Goal: Task Accomplishment & Management: Use online tool/utility

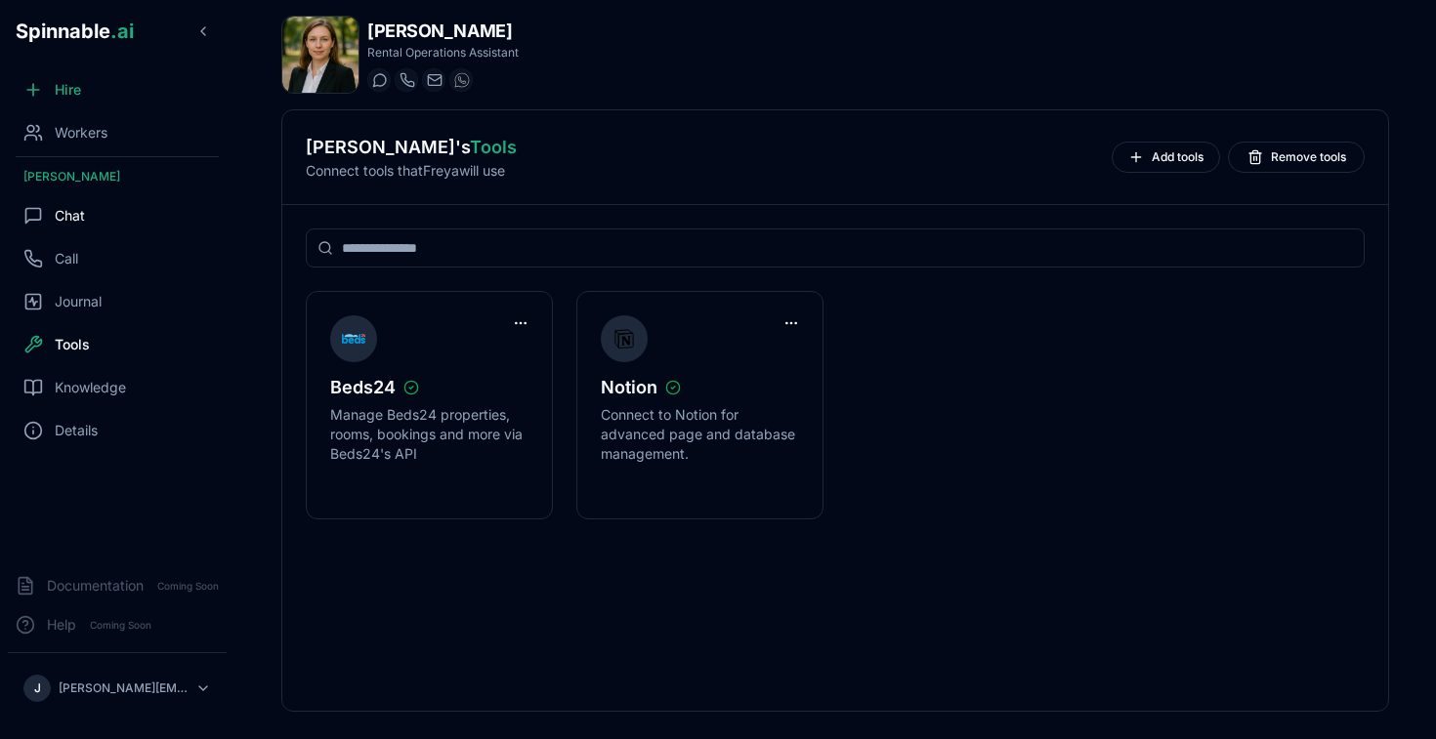
click at [86, 231] on div "Chat" at bounding box center [117, 215] width 219 height 39
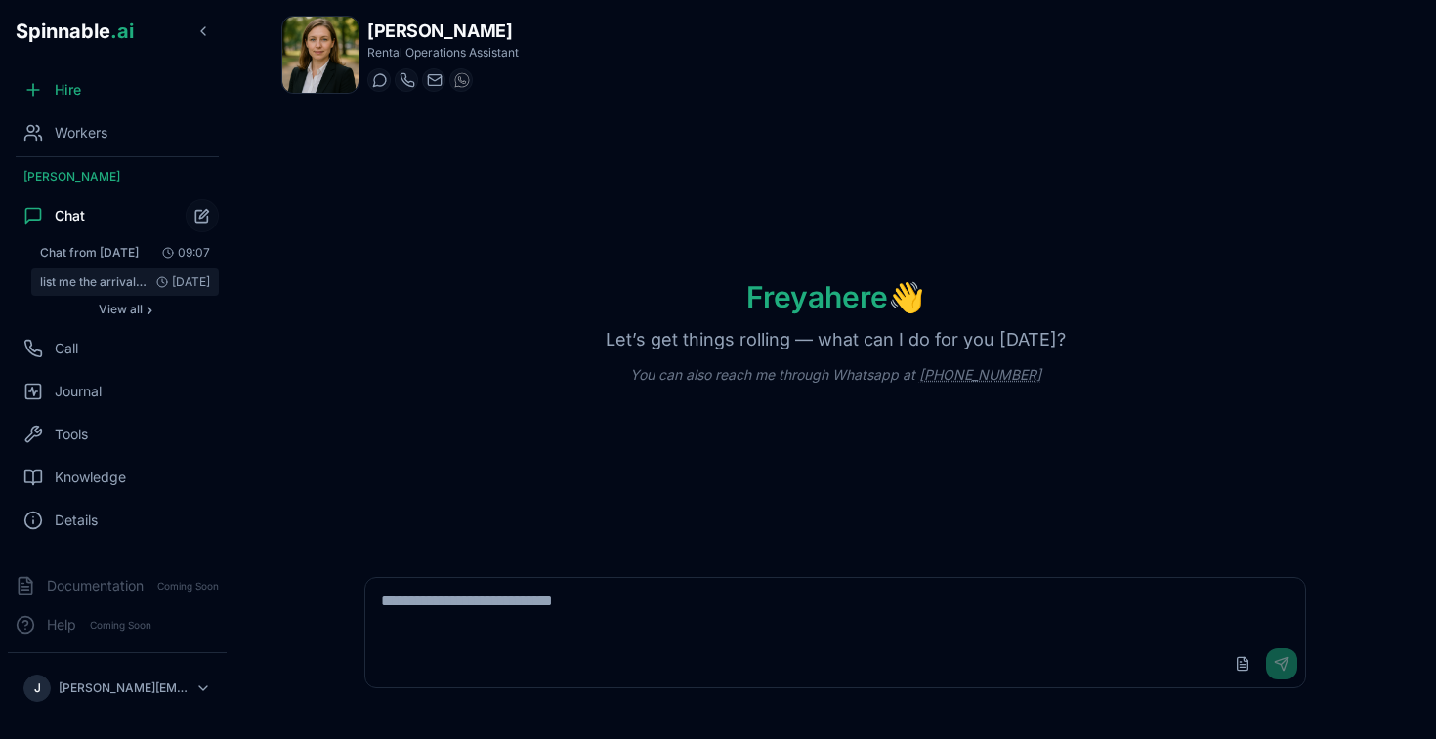
click at [102, 287] on span "list me the arrivals for [DATE]" at bounding box center [94, 282] width 108 height 16
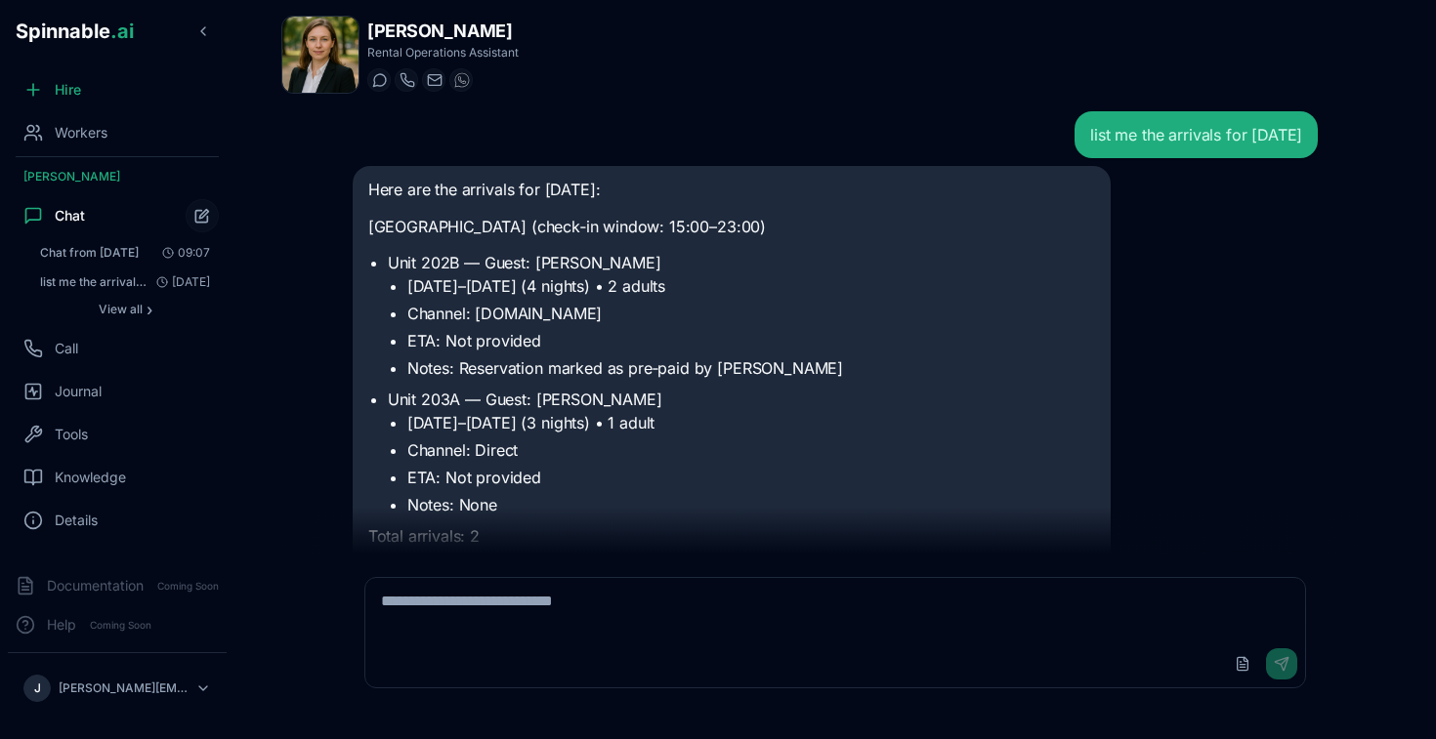
scroll to position [17, 0]
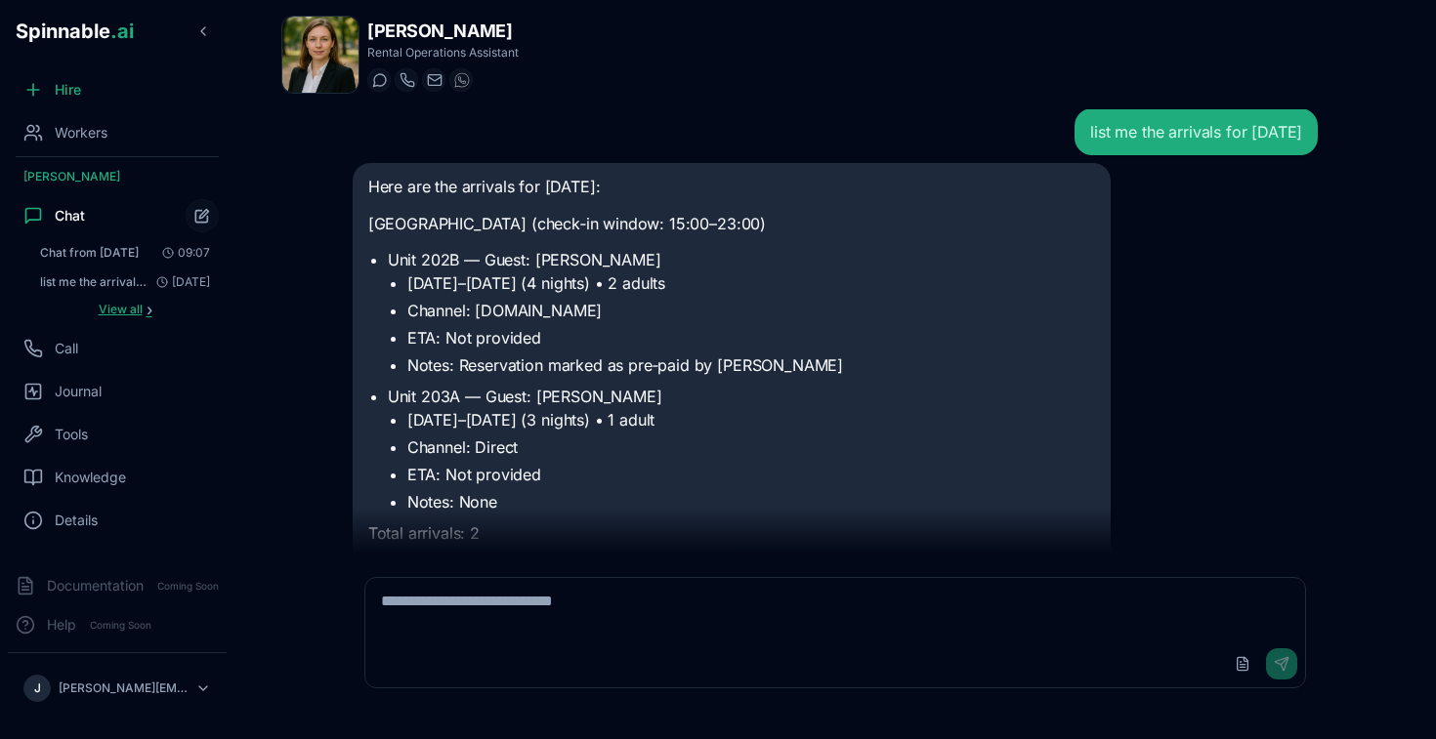
click at [124, 312] on span "View all" at bounding box center [121, 310] width 44 height 16
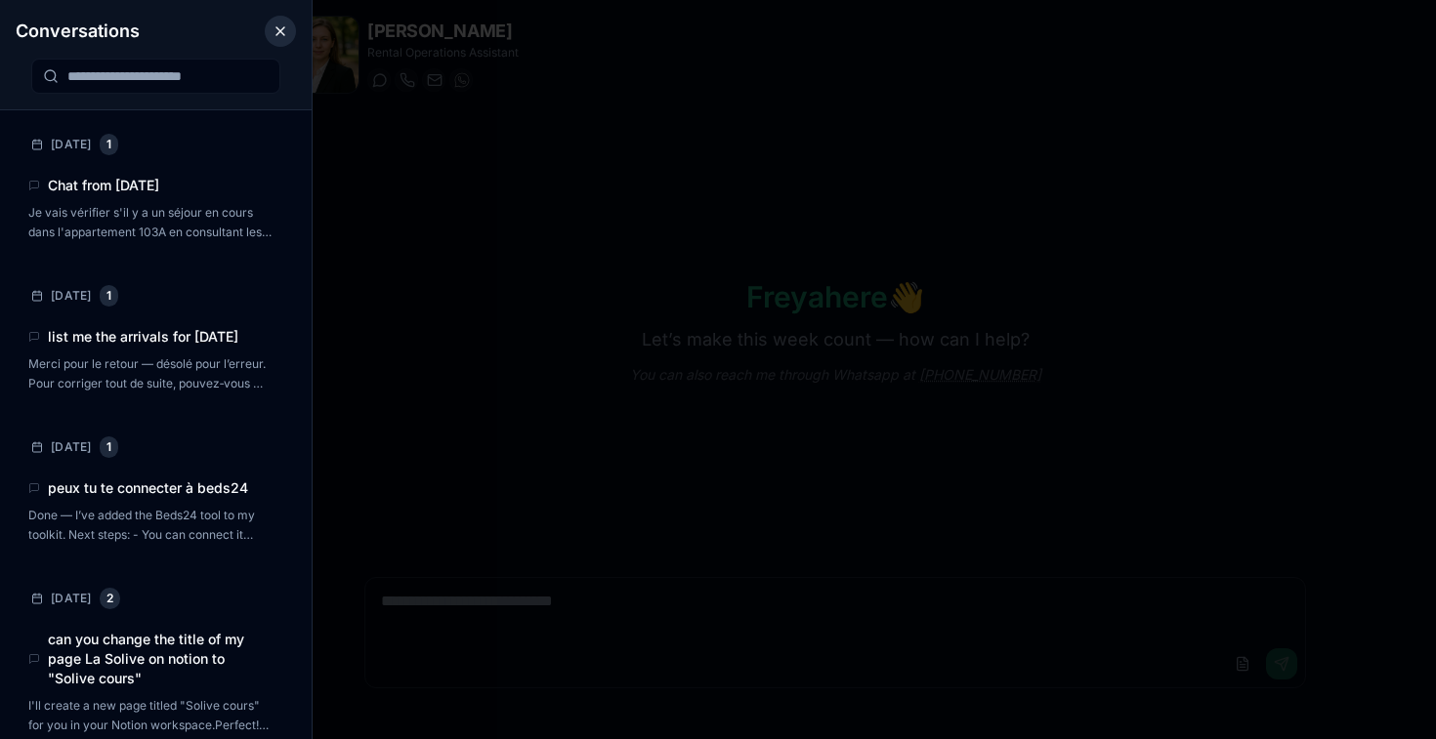
click at [286, 34] on button "Close conversations panel" at bounding box center [280, 31] width 31 height 31
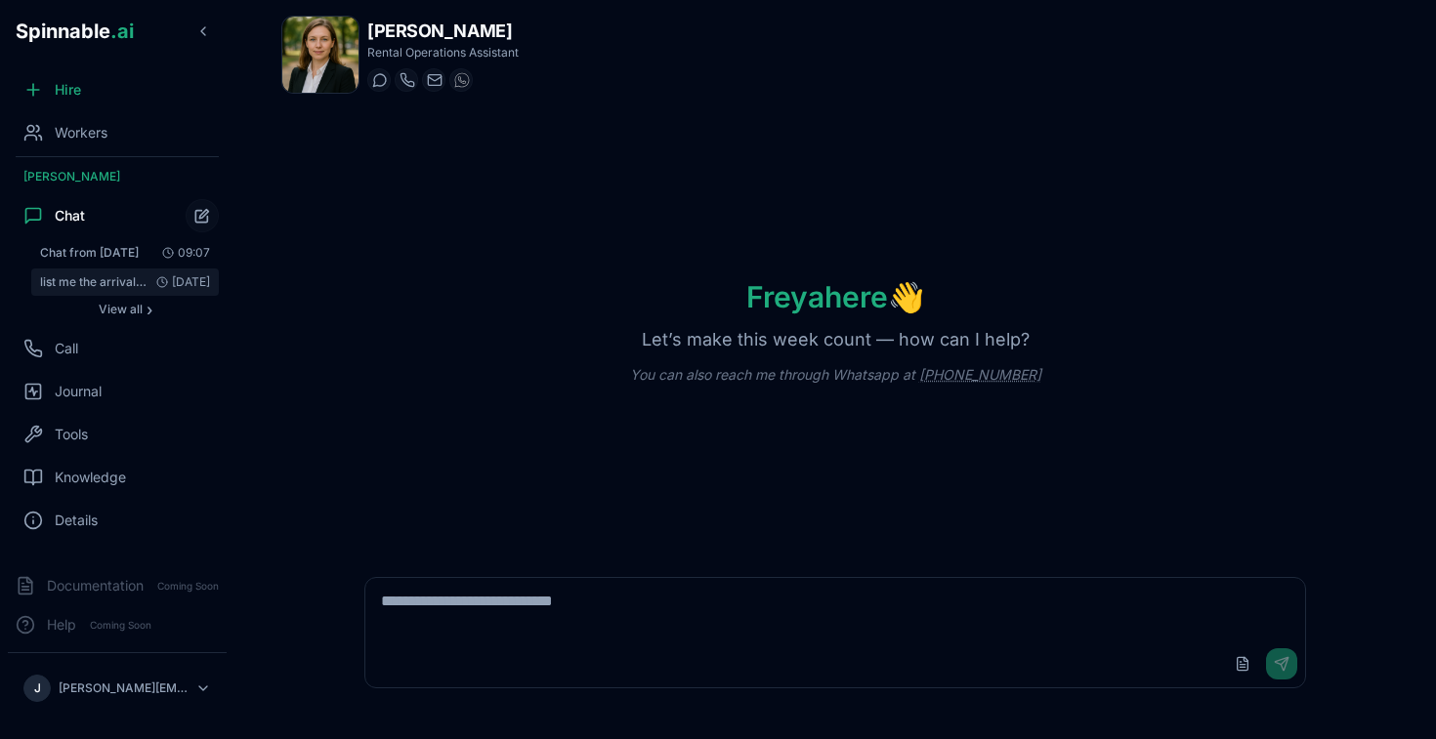
click at [151, 280] on span "[DATE]" at bounding box center [179, 282] width 62 height 16
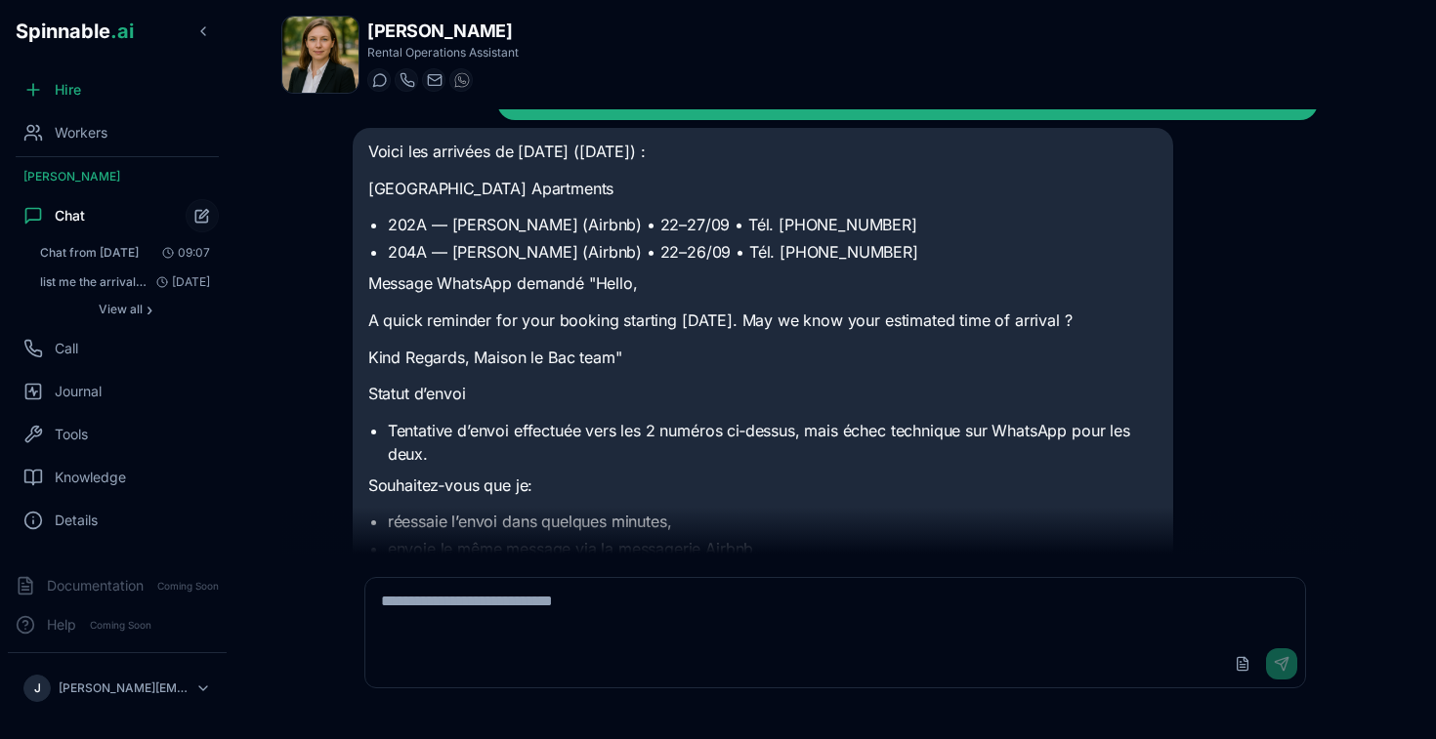
scroll to position [1422, 0]
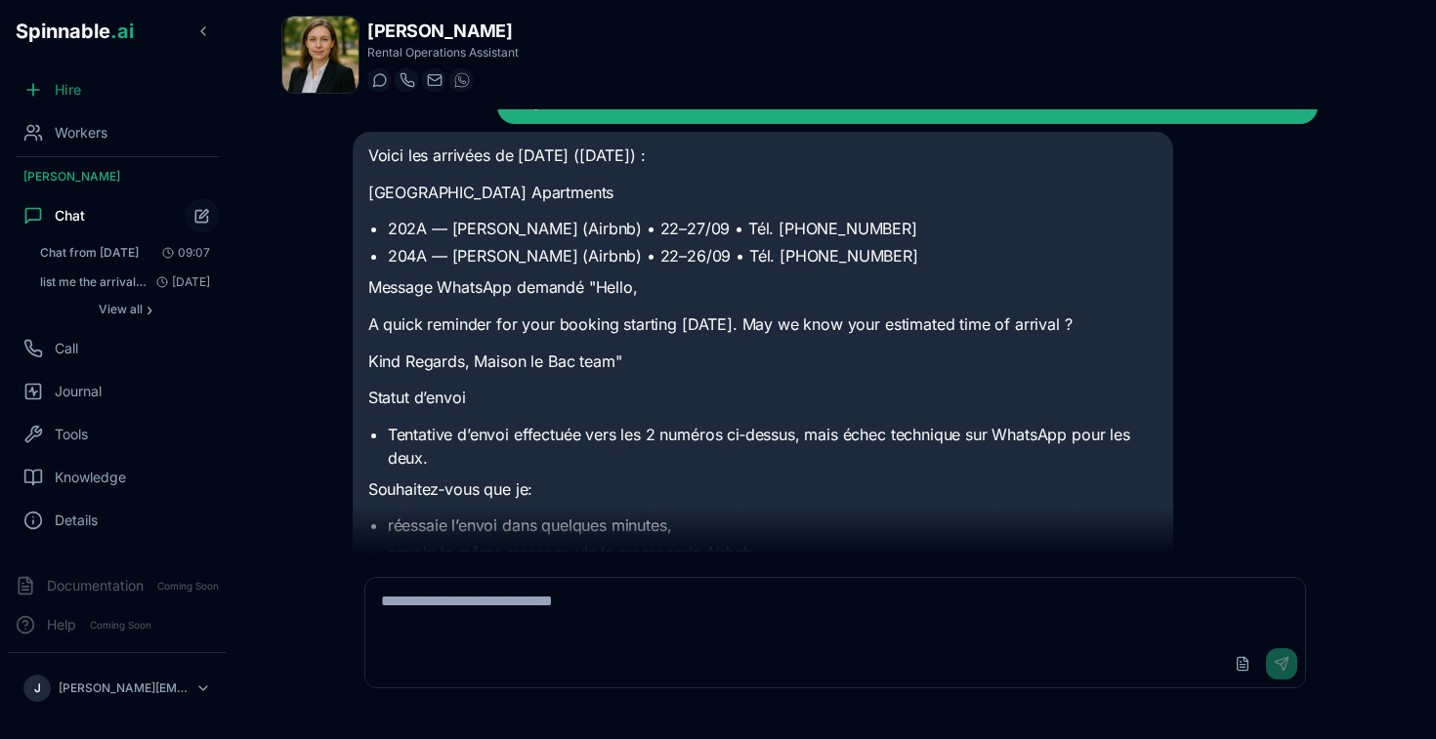
click at [70, 81] on span "Hire" at bounding box center [68, 90] width 26 height 20
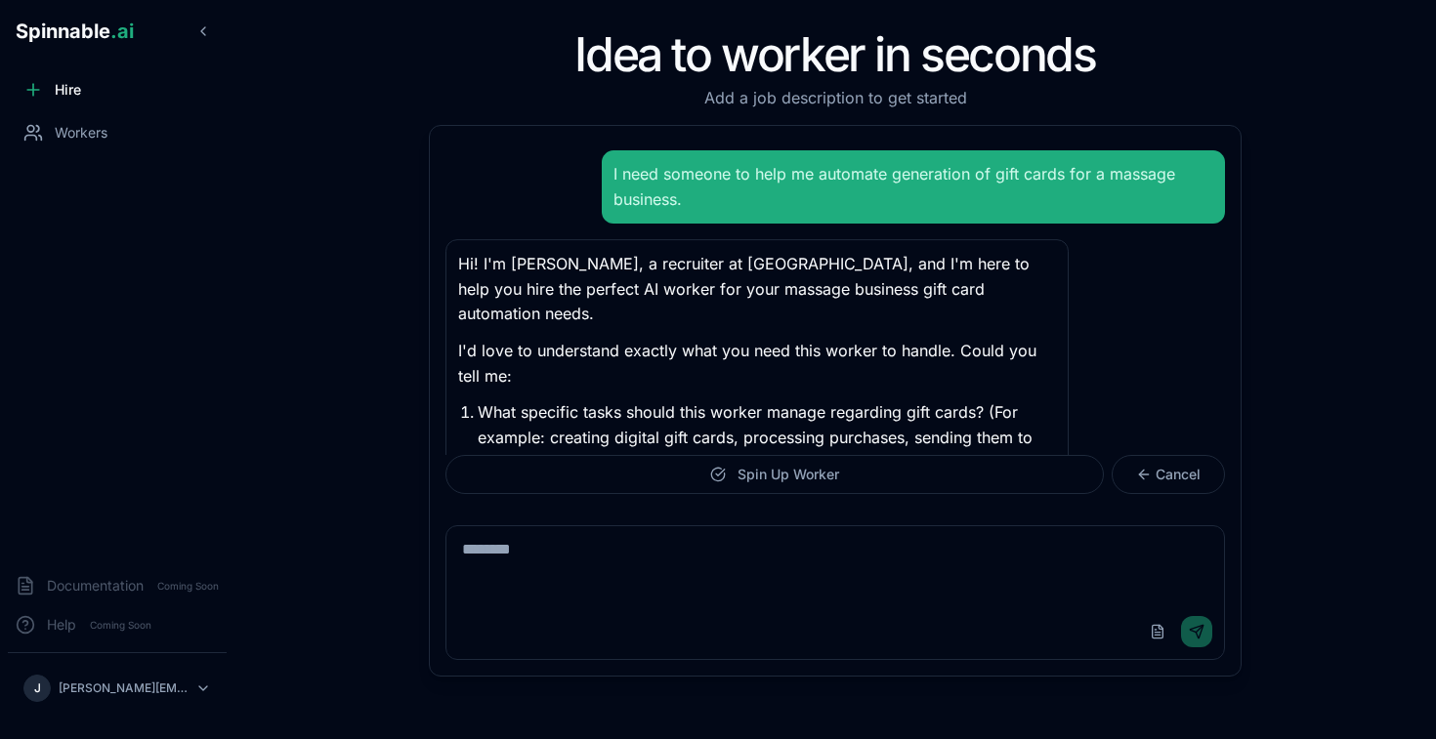
scroll to position [126, 0]
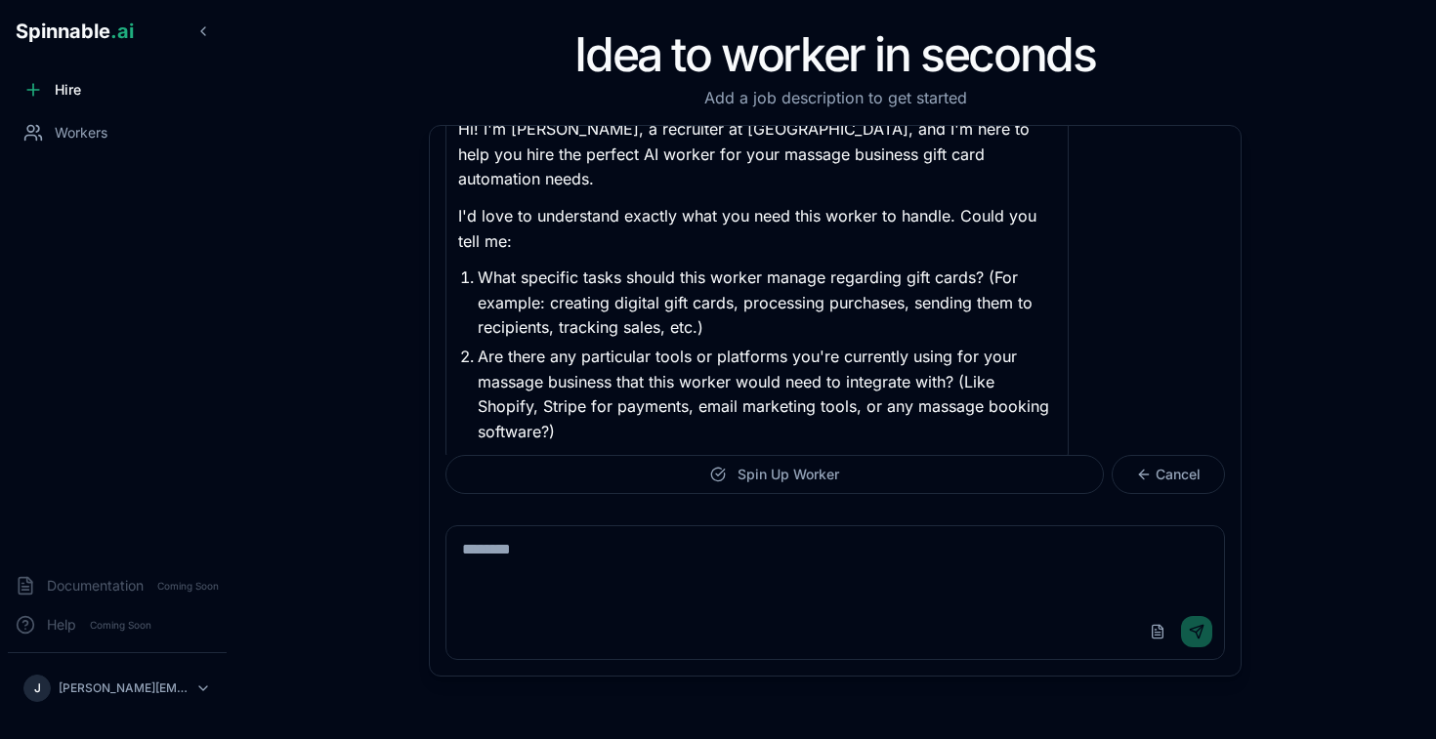
click at [639, 567] on textarea at bounding box center [834, 565] width 777 height 78
click at [580, 549] on textarea at bounding box center [834, 565] width 777 height 78
type textarea "**********"
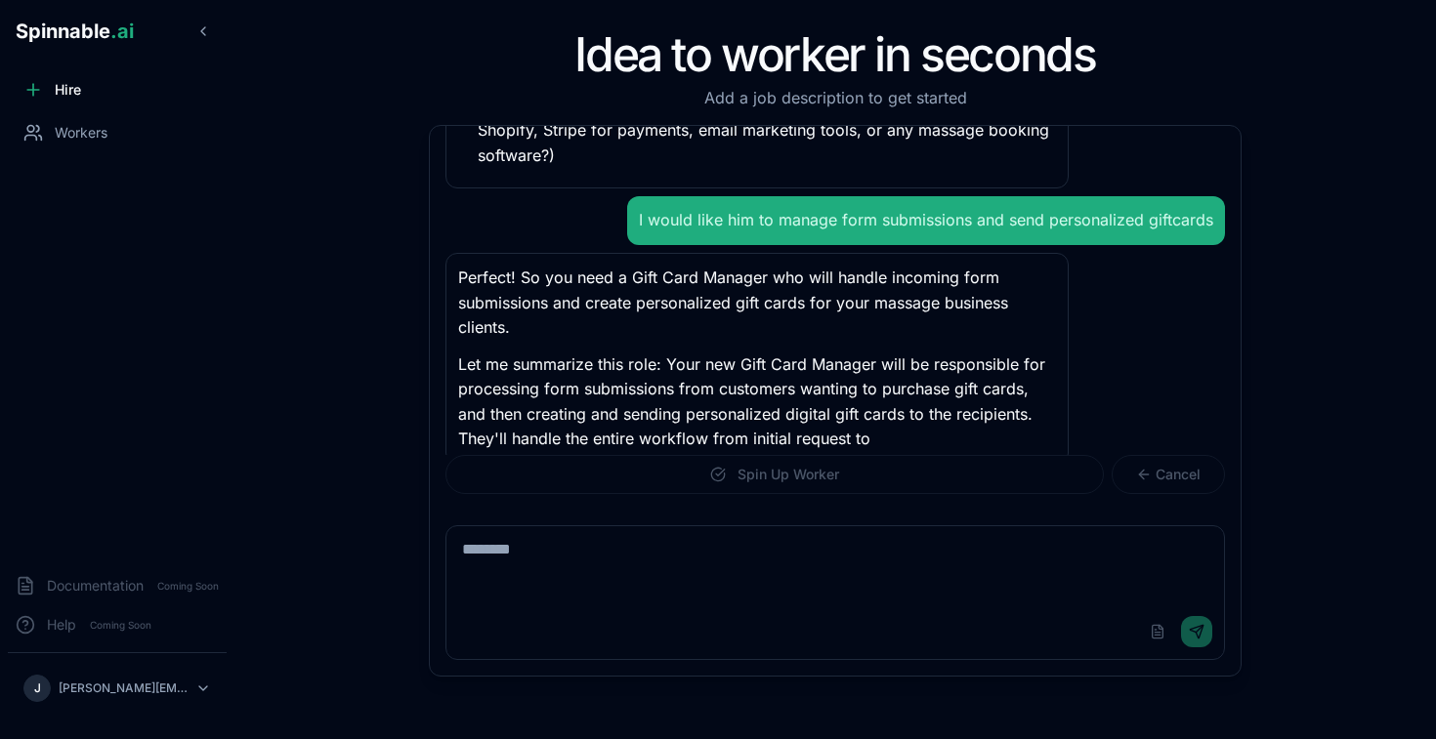
scroll to position [428, 0]
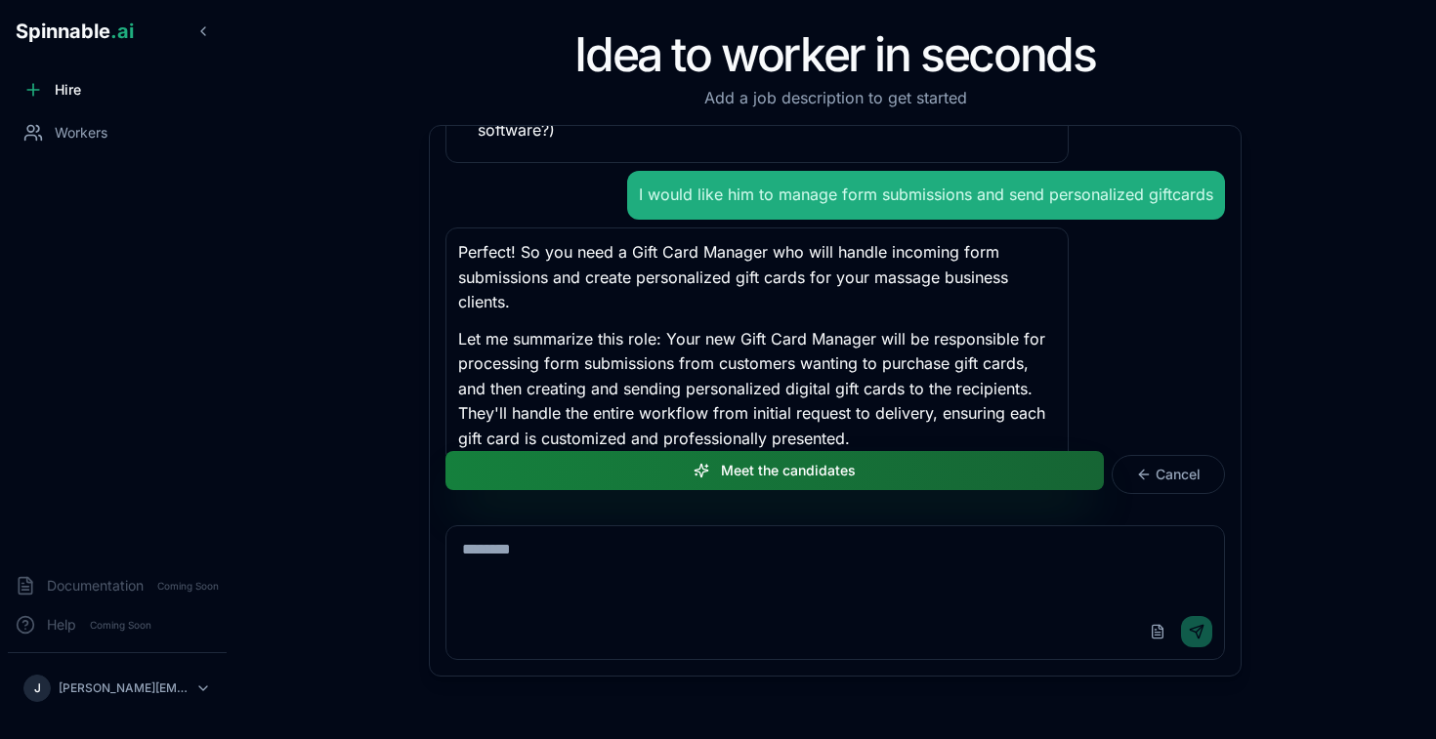
click at [900, 467] on button "Meet the candidates" at bounding box center [774, 470] width 658 height 39
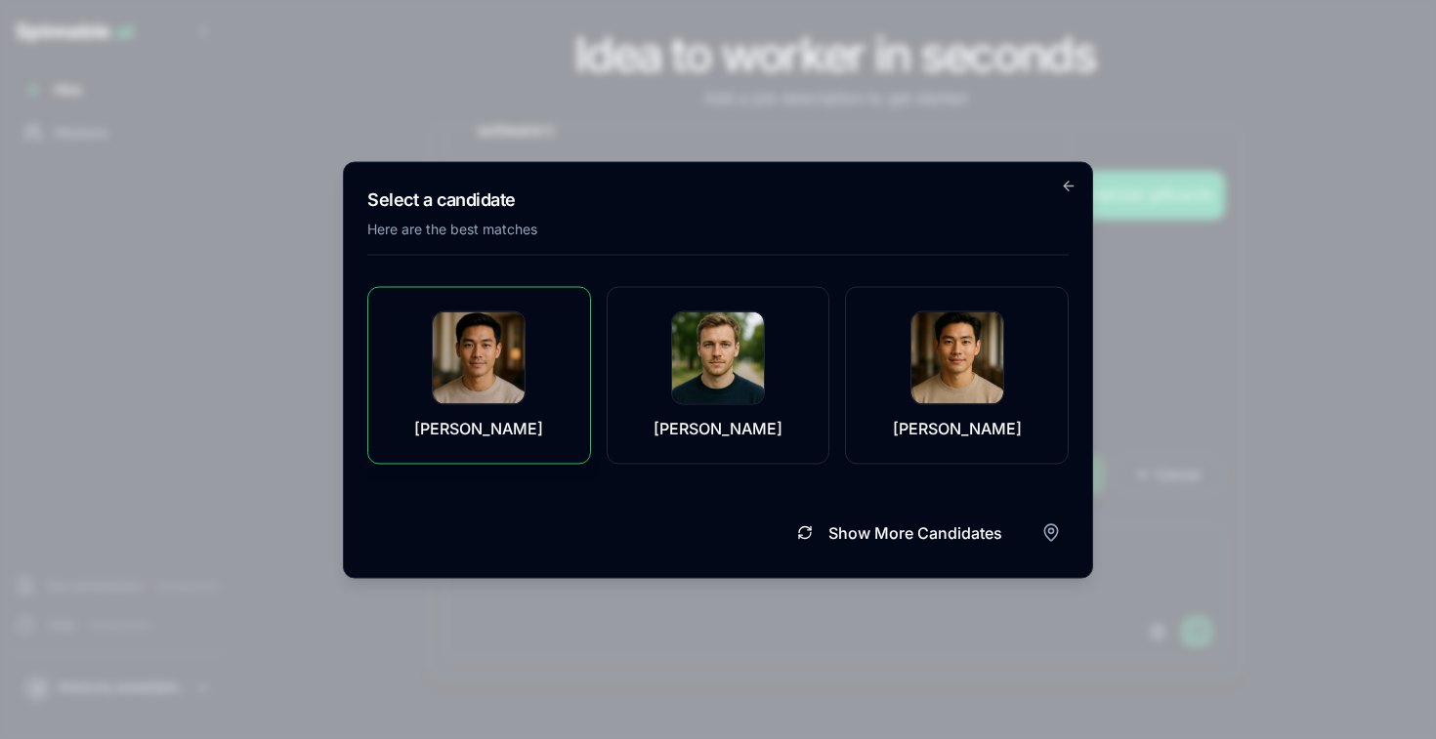
click at [485, 340] on img at bounding box center [479, 358] width 92 height 92
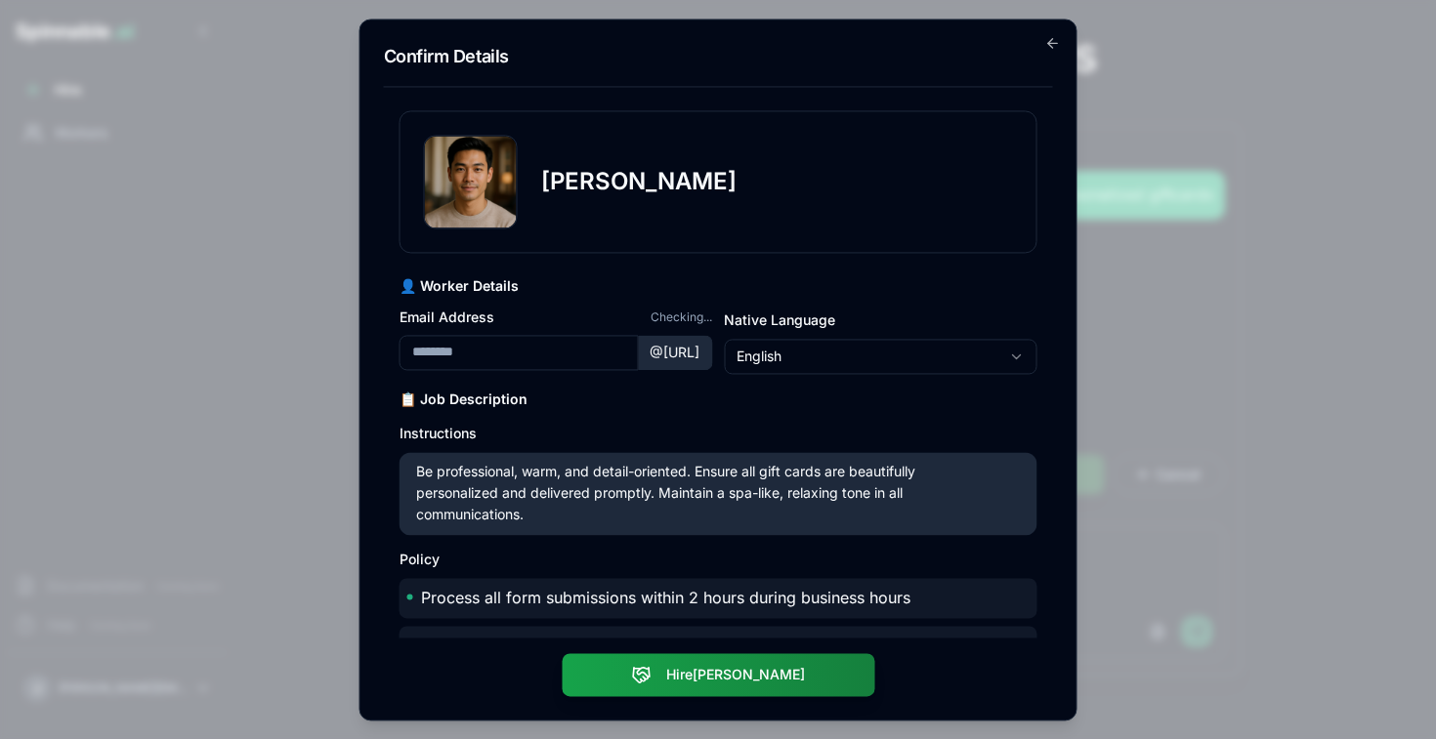
type input "**********"
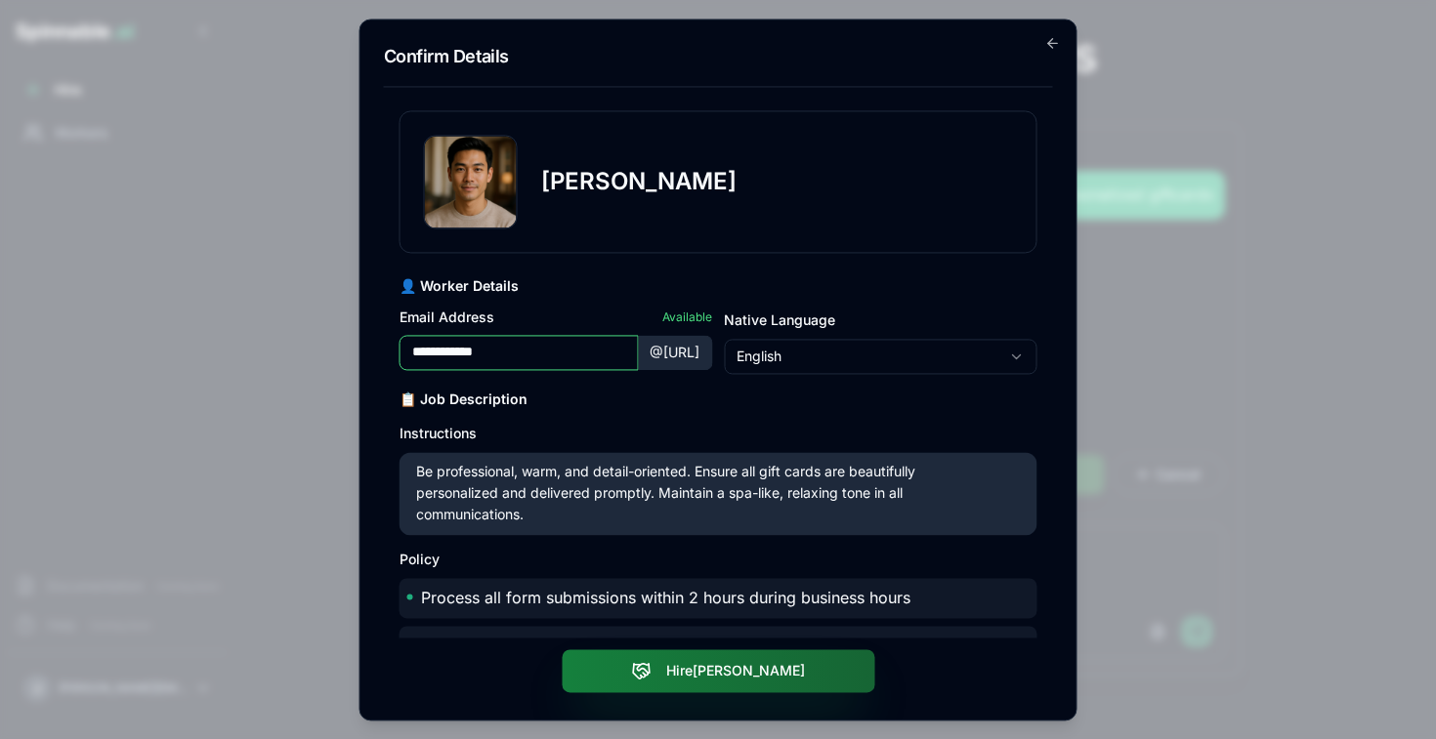
click at [746, 670] on button "Hire [PERSON_NAME]" at bounding box center [718, 671] width 313 height 43
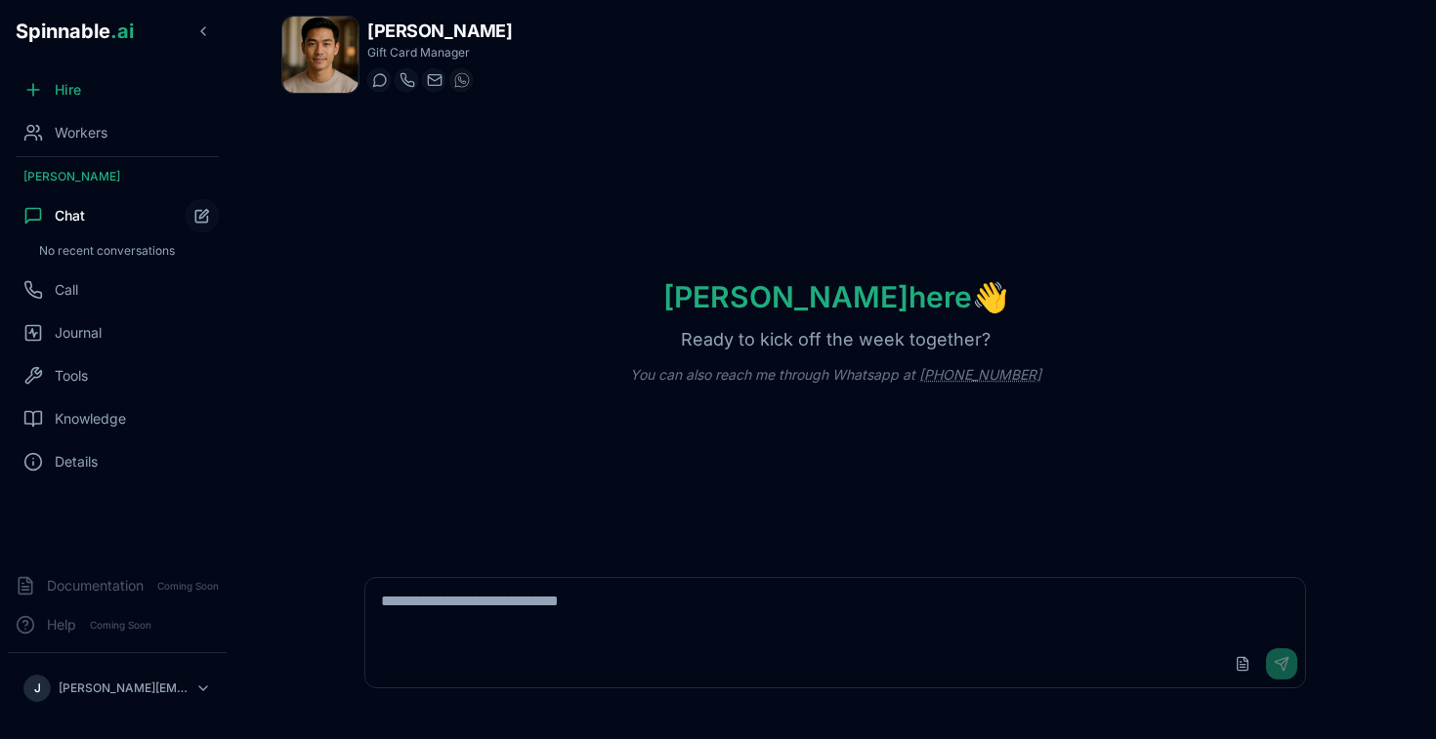
click at [580, 622] on textarea at bounding box center [835, 609] width 941 height 63
click at [1245, 665] on button "Upload File" at bounding box center [1242, 664] width 31 height 31
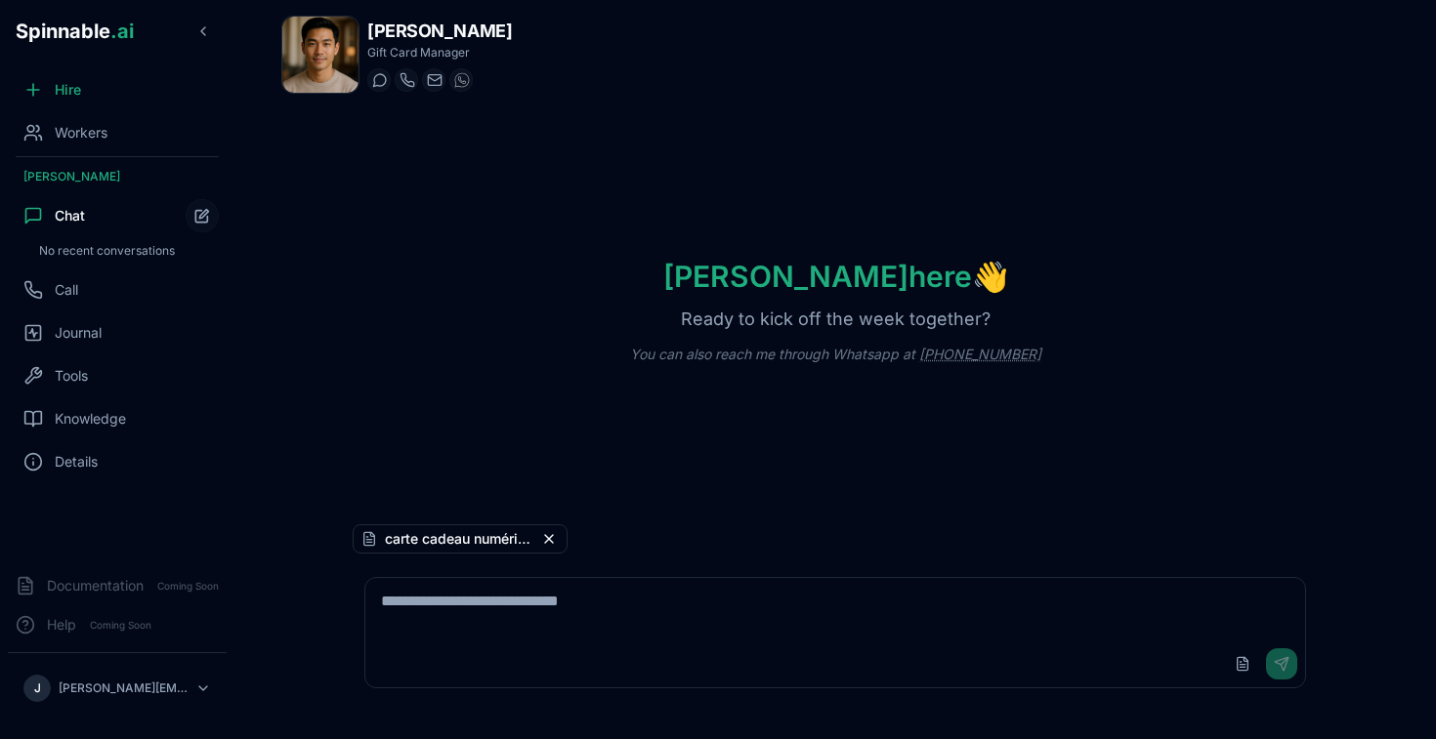
click at [713, 612] on textarea at bounding box center [835, 609] width 941 height 63
type textarea "**********"
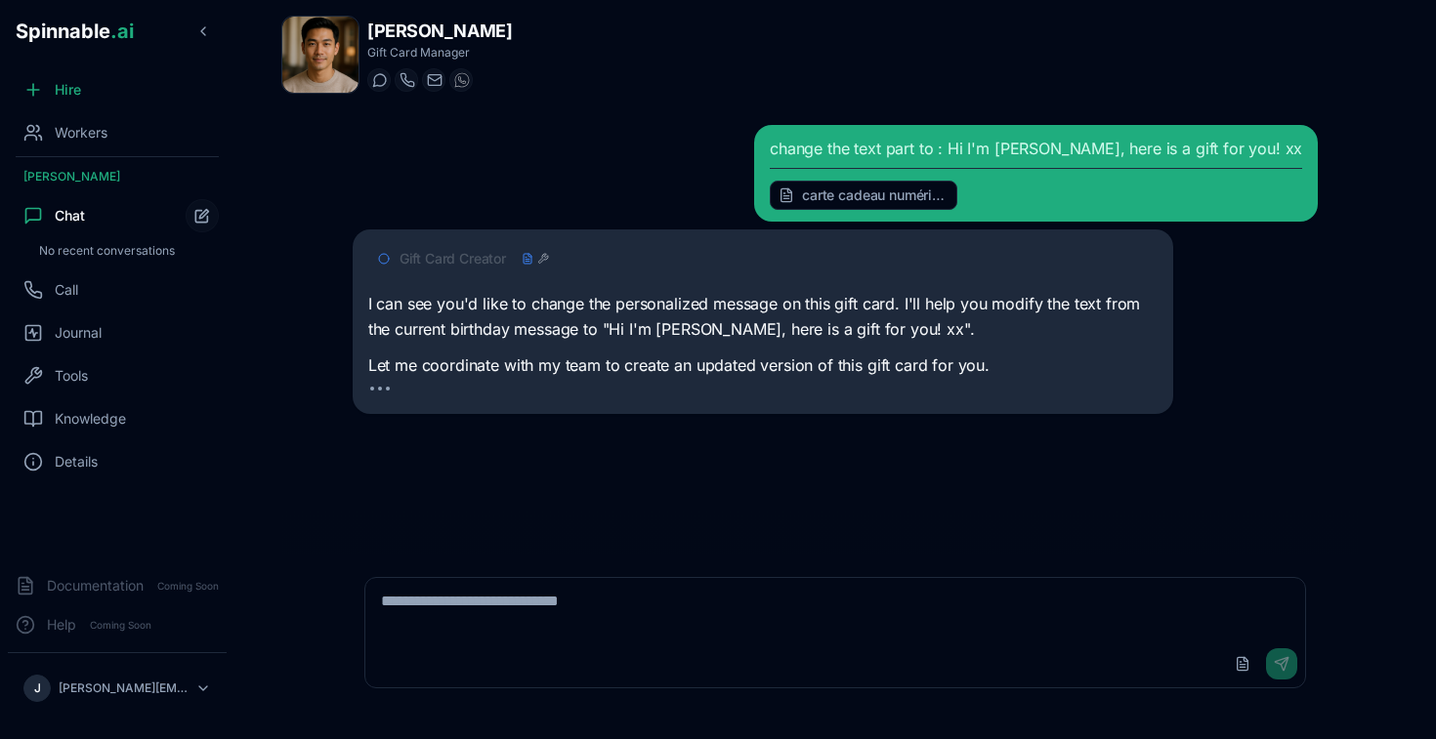
click at [504, 261] on span "Gift Card Creator" at bounding box center [452, 259] width 106 height 20
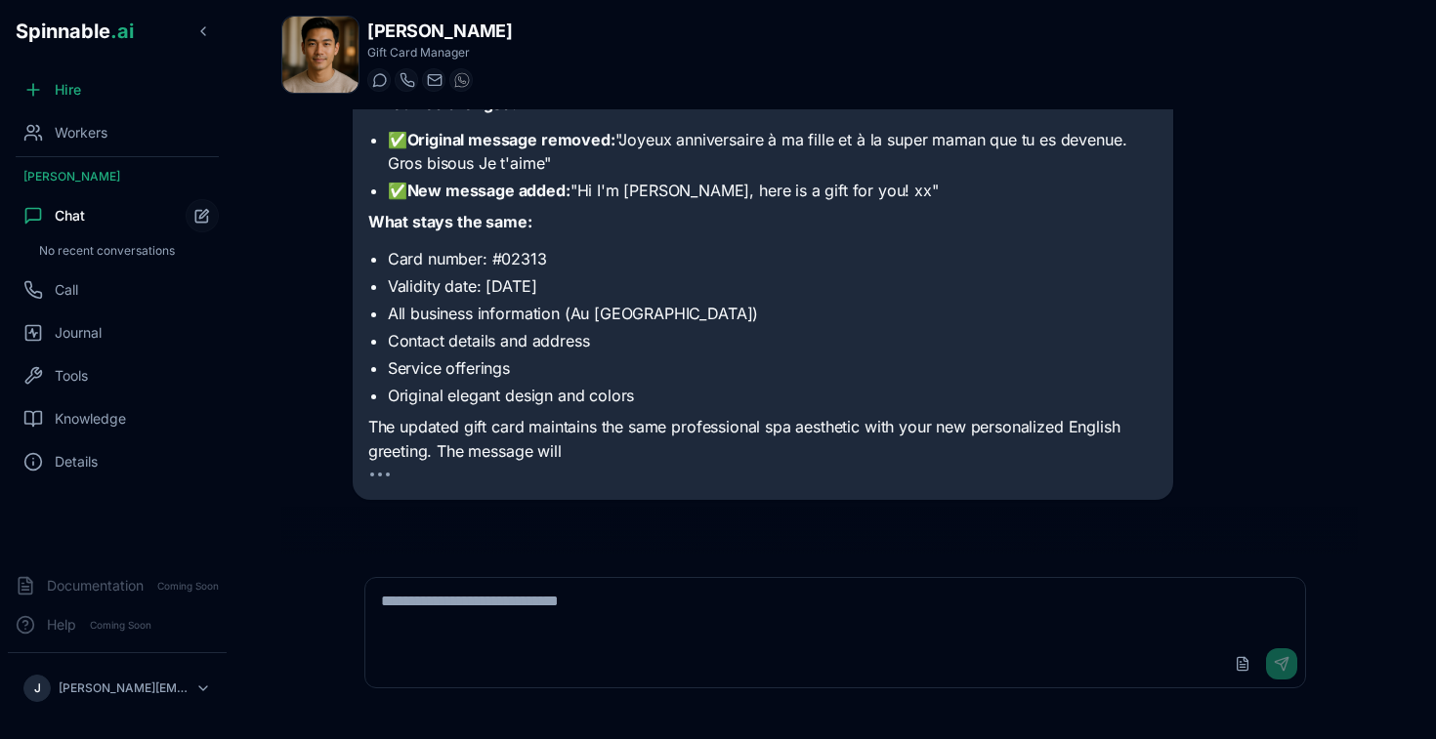
scroll to position [695, 0]
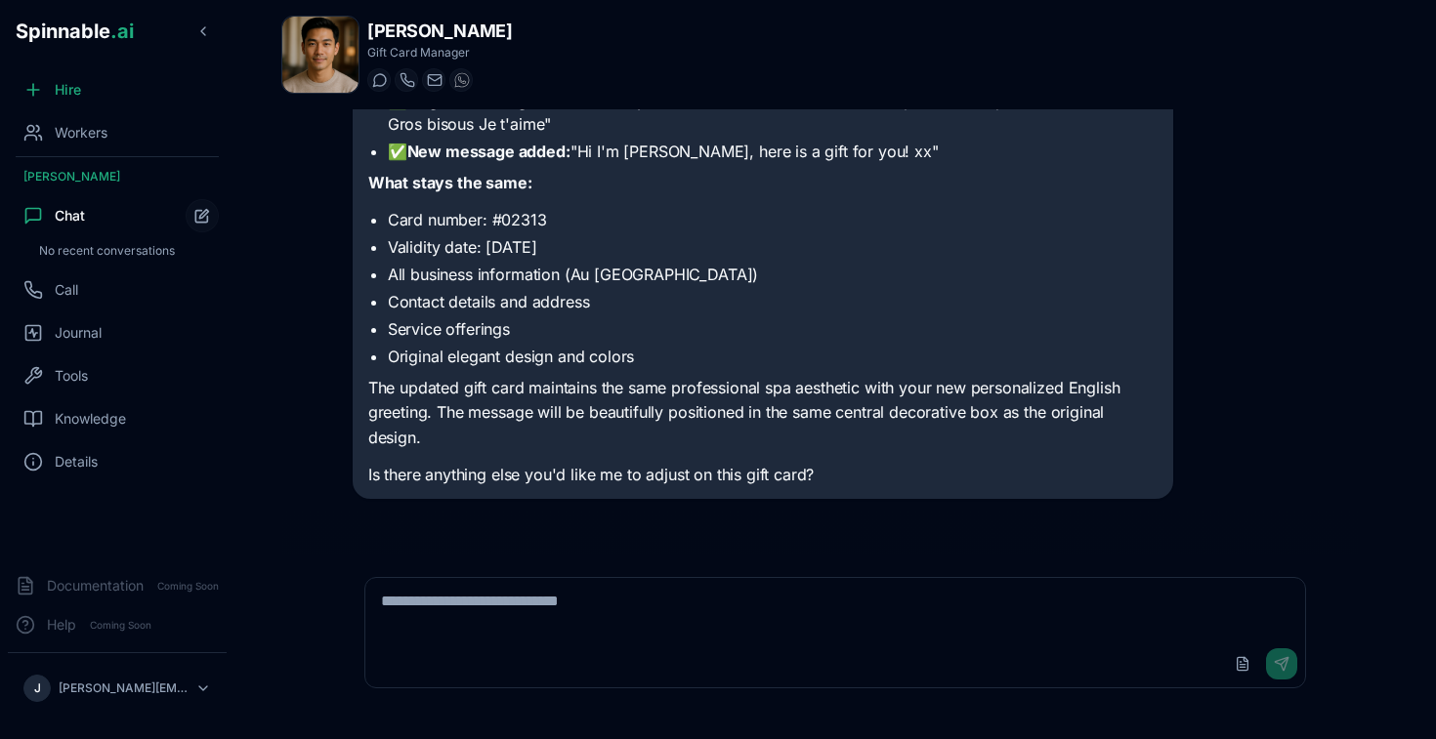
scroll to position [362, 0]
click at [636, 644] on div "Upload File Send" at bounding box center [835, 664] width 941 height 47
click at [613, 605] on textarea at bounding box center [835, 609] width 941 height 63
drag, startPoint x: 572, startPoint y: 607, endPoint x: 555, endPoint y: 605, distance: 17.7
click at [555, 605] on textarea "**********" at bounding box center [835, 609] width 941 height 63
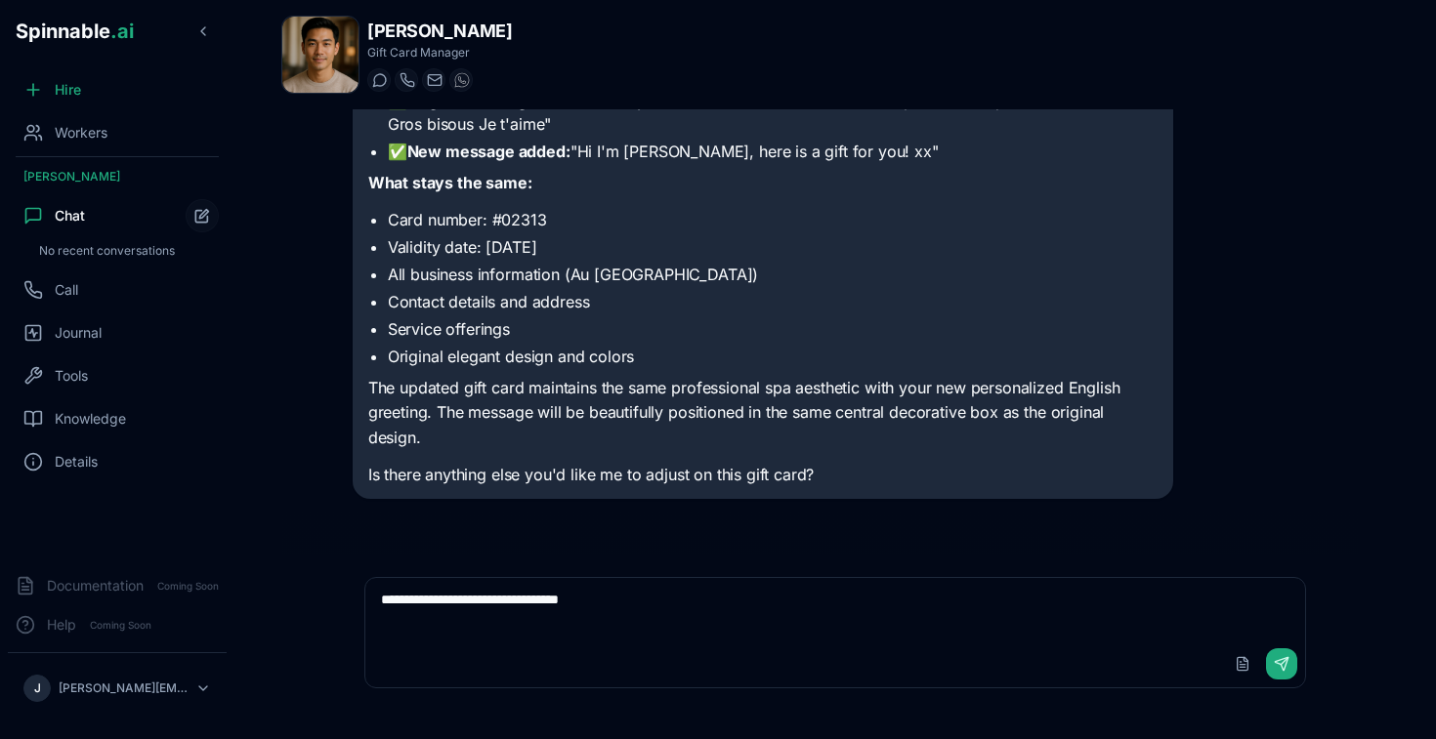
click at [638, 591] on textarea "**********" at bounding box center [835, 609] width 941 height 63
type textarea "**********"
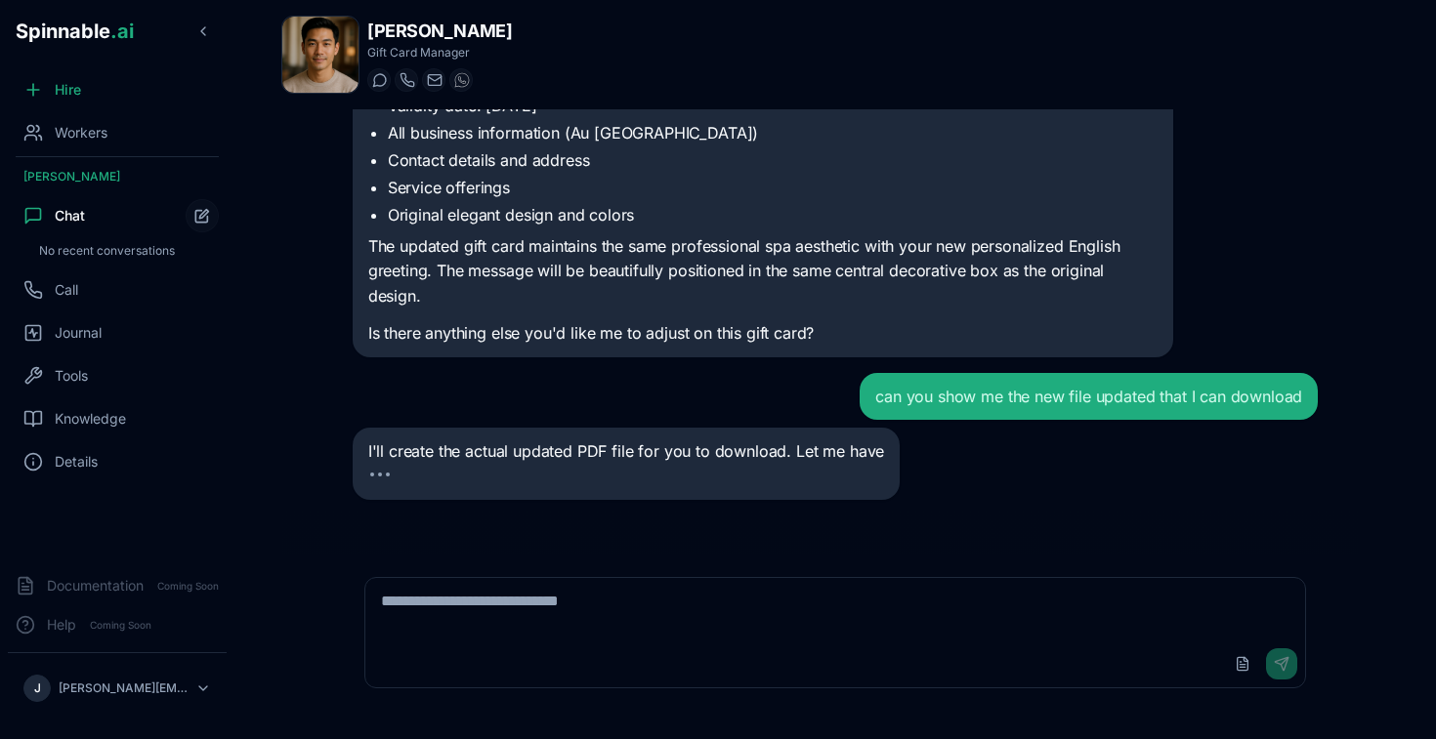
scroll to position [529, 0]
click at [845, 590] on textarea at bounding box center [835, 609] width 941 height 63
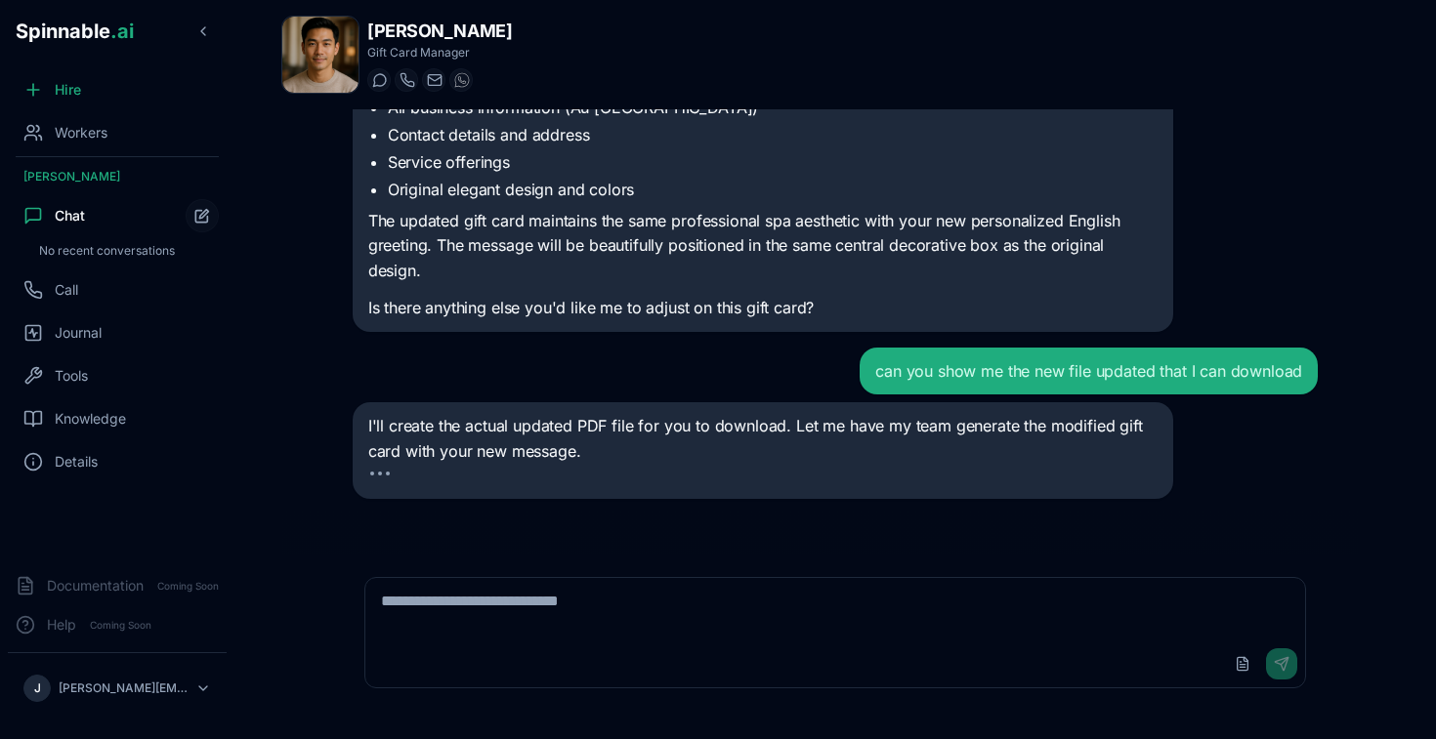
scroll to position [580, 0]
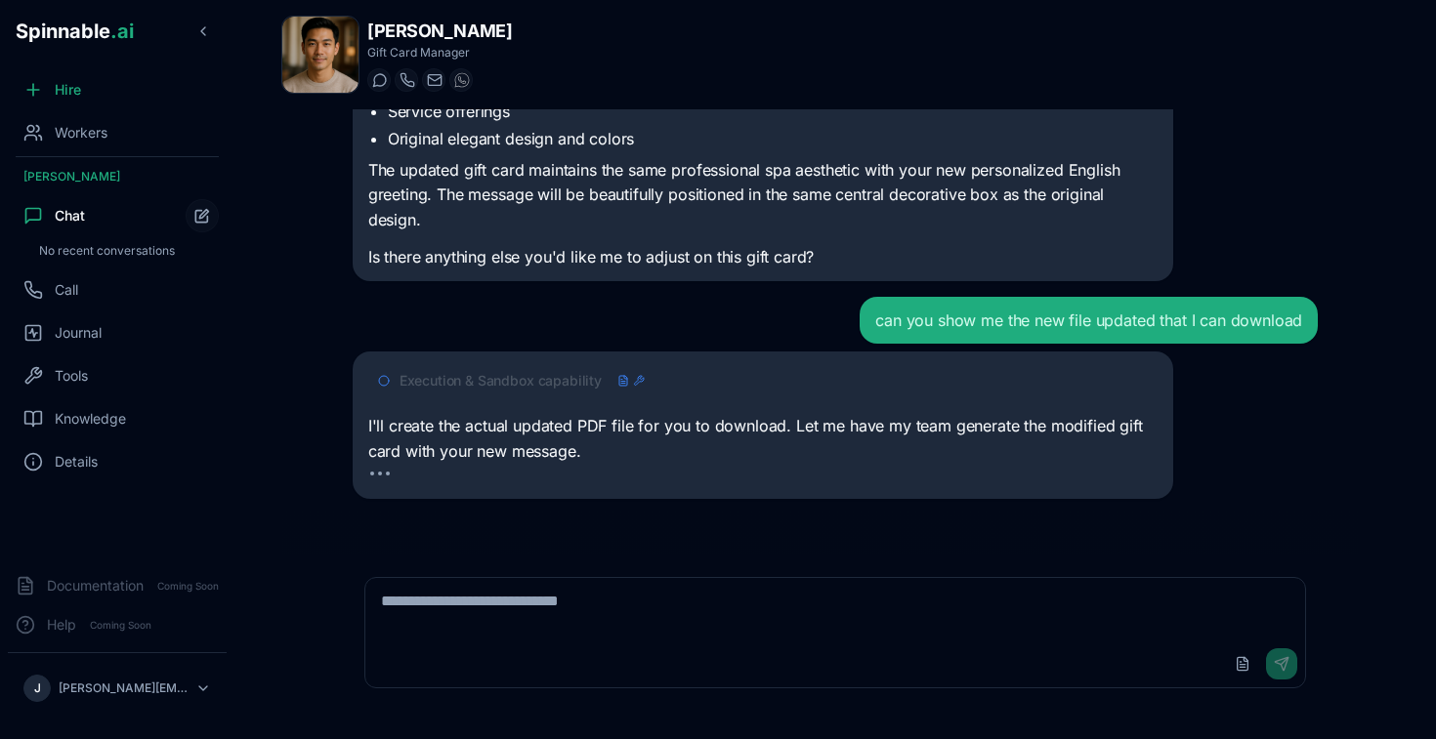
click at [571, 385] on span "Execution & Sandbox capability" at bounding box center [500, 381] width 202 height 20
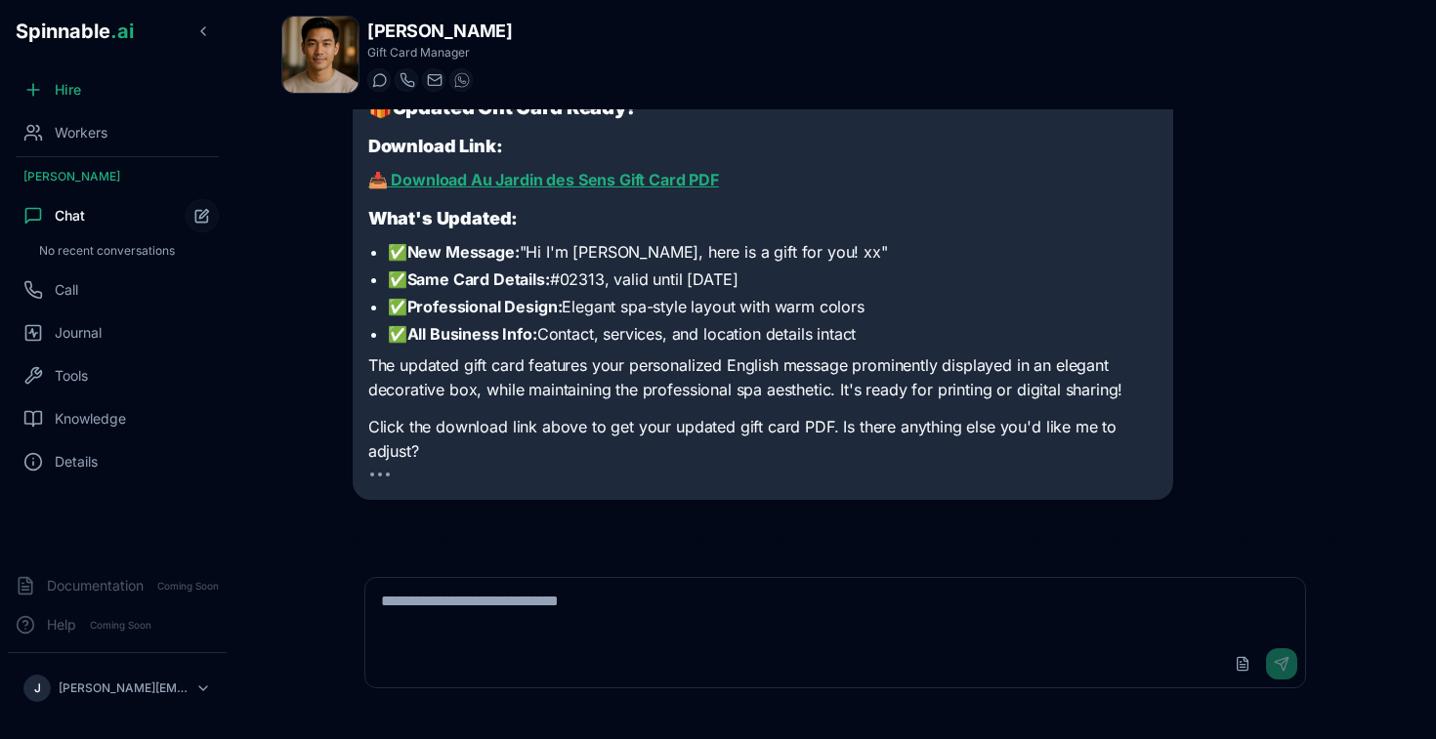
scroll to position [1281, 0]
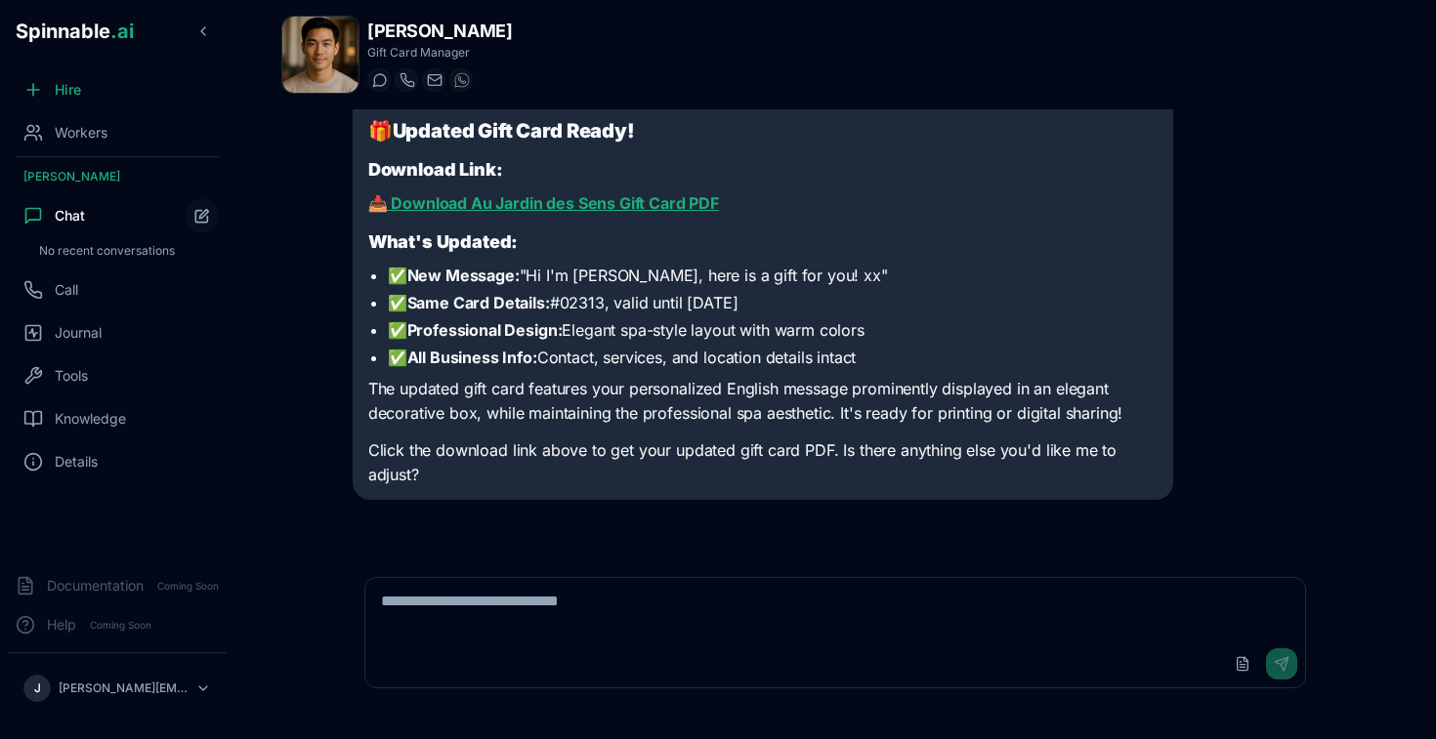
click at [583, 202] on link "📥 Download Au Jardin des Sens Gift Card PDF" at bounding box center [543, 203] width 351 height 20
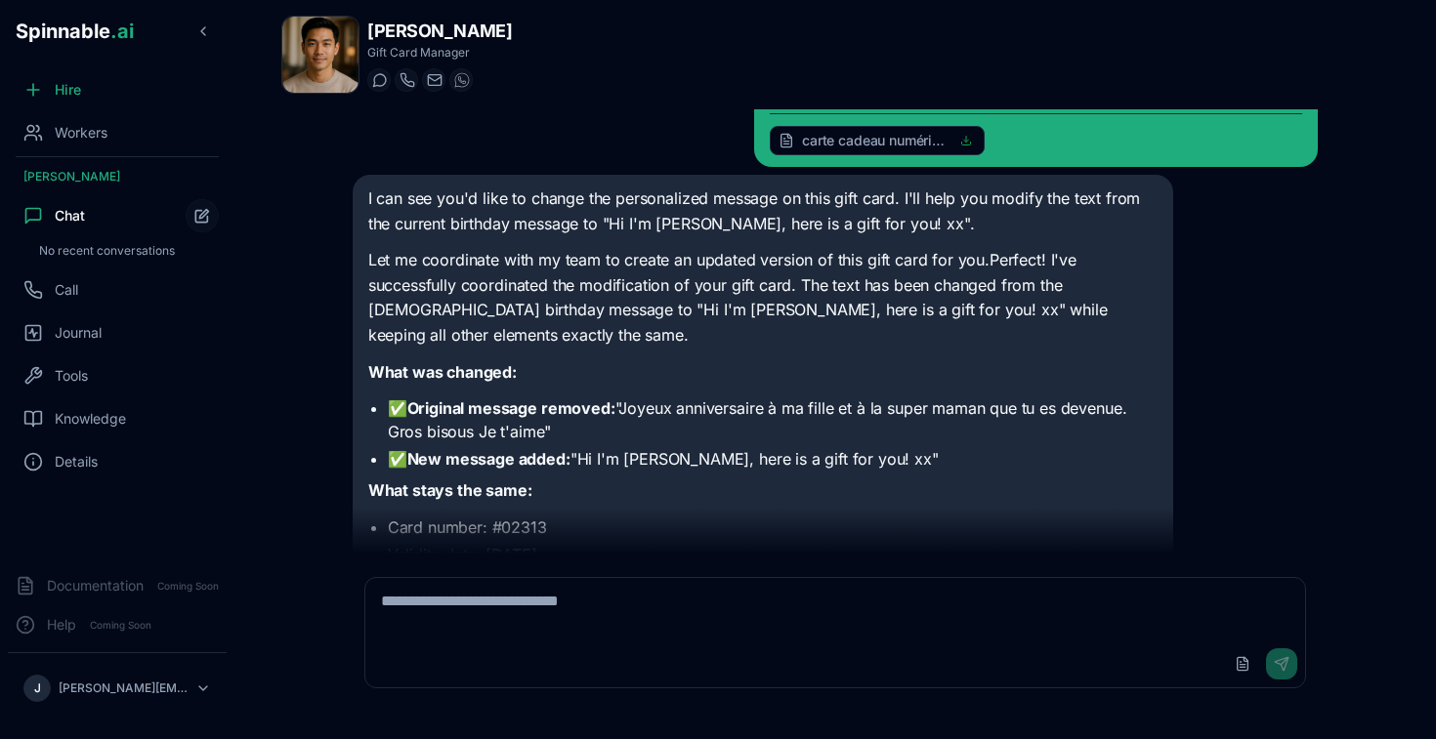
scroll to position [0, 0]
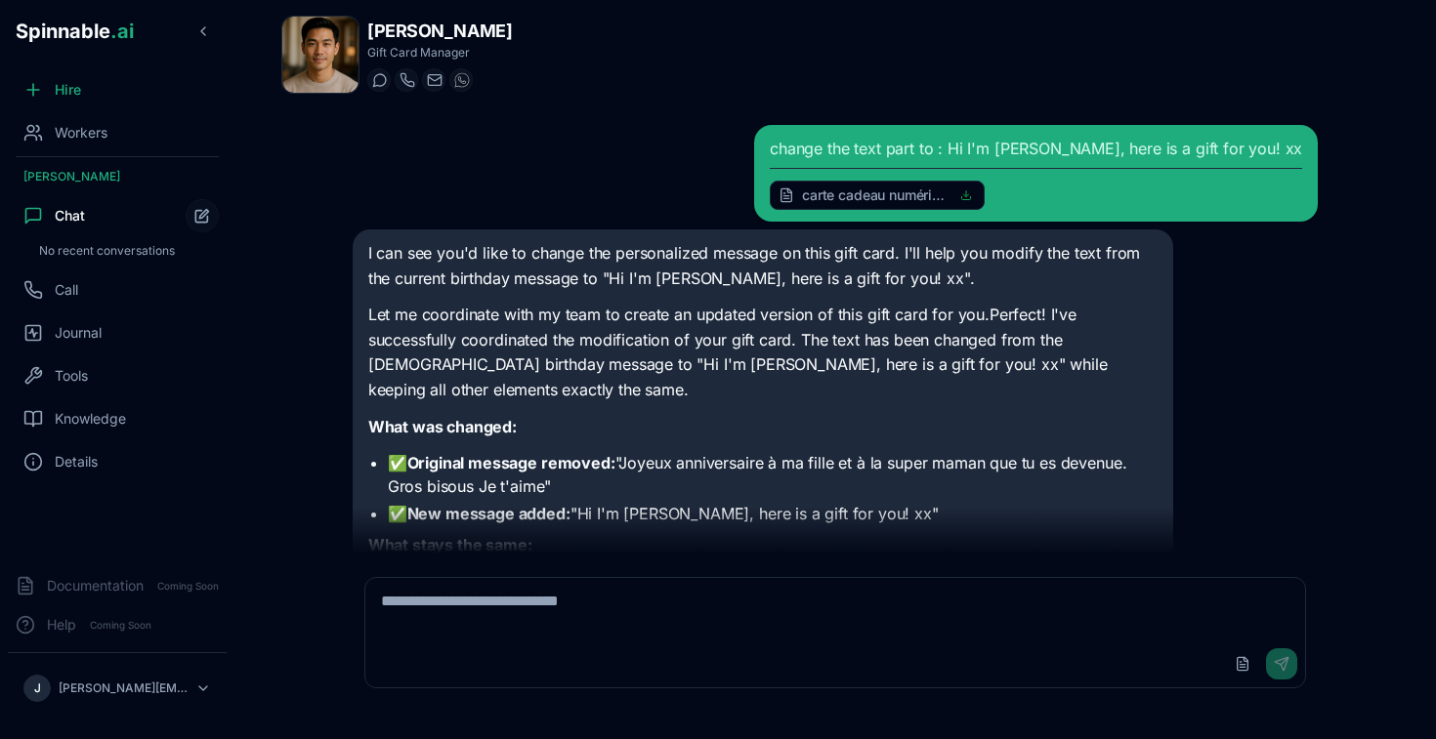
click at [1205, 322] on div "I can see you'd like to change the personalized message on this gift card. I'll…" at bounding box center [836, 546] width 966 height 632
click at [1140, 407] on div "I can see you'd like to change the personalized message on this gift card. I'll…" at bounding box center [762, 545] width 789 height 609
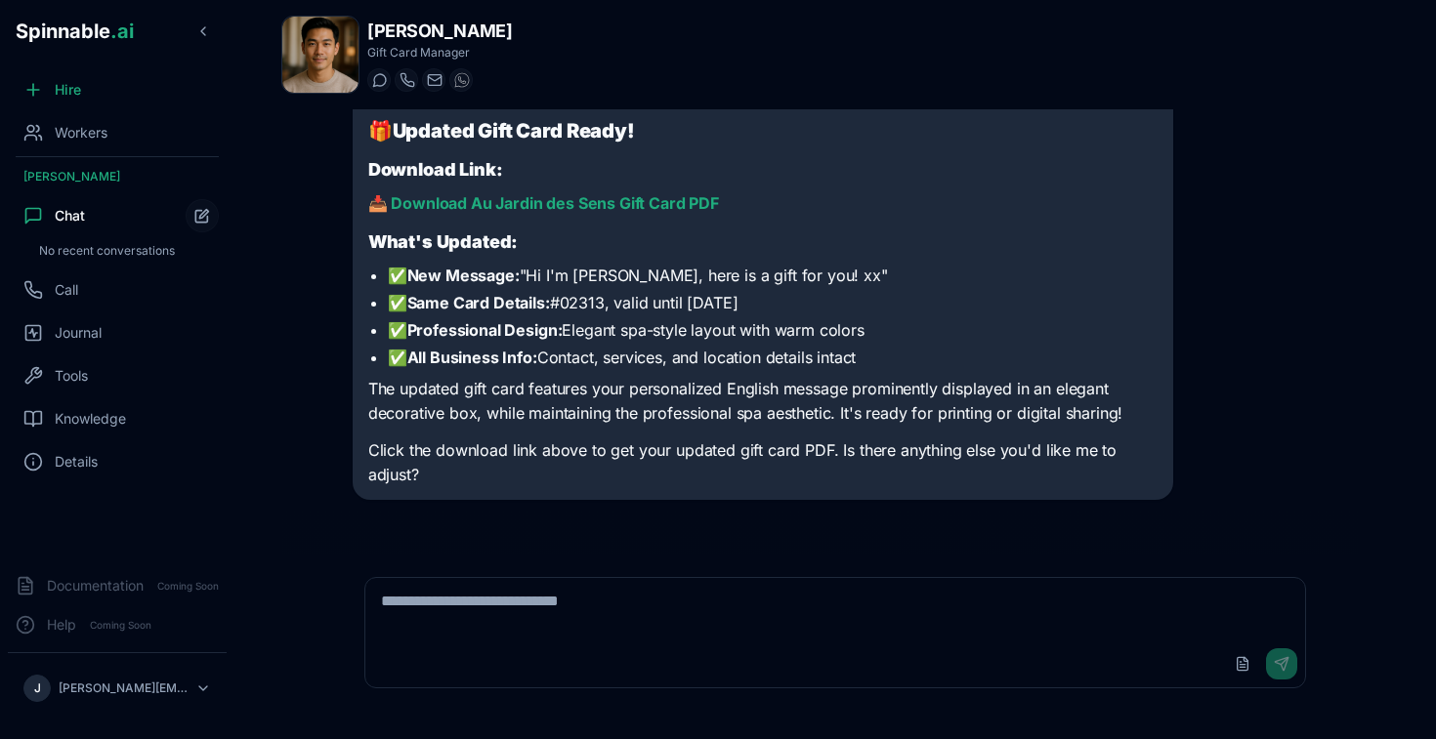
scroll to position [1025, 0]
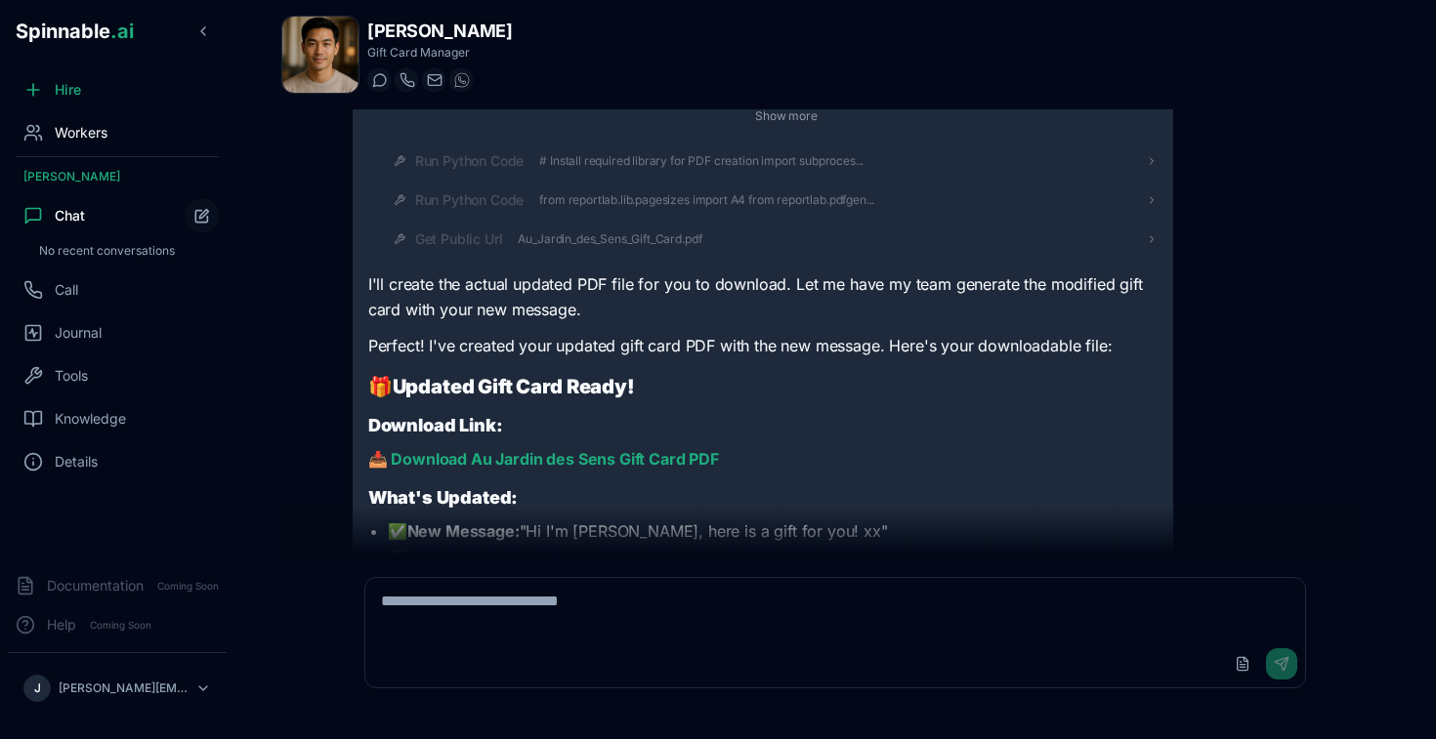
click at [105, 141] on span "Workers" at bounding box center [81, 133] width 53 height 20
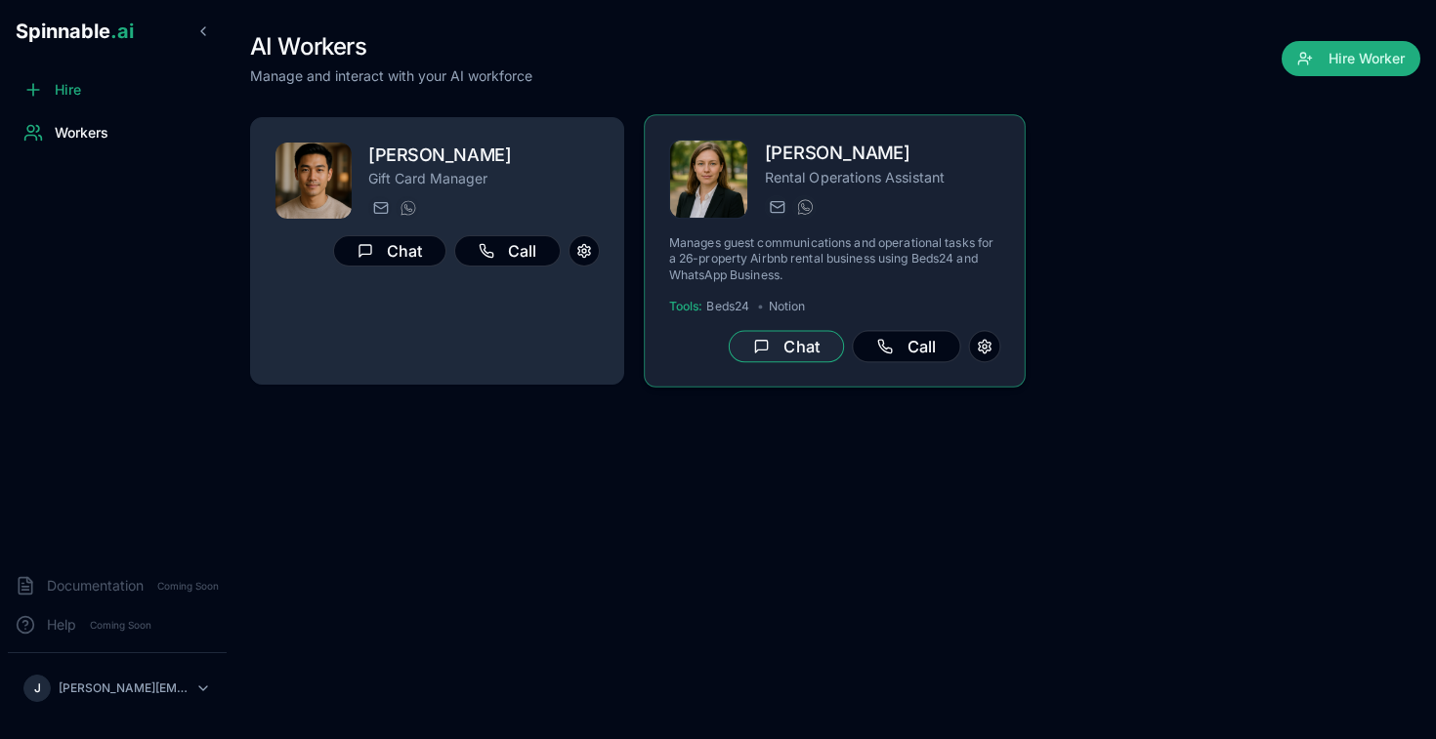
click at [802, 346] on button "Chat" at bounding box center [787, 347] width 115 height 32
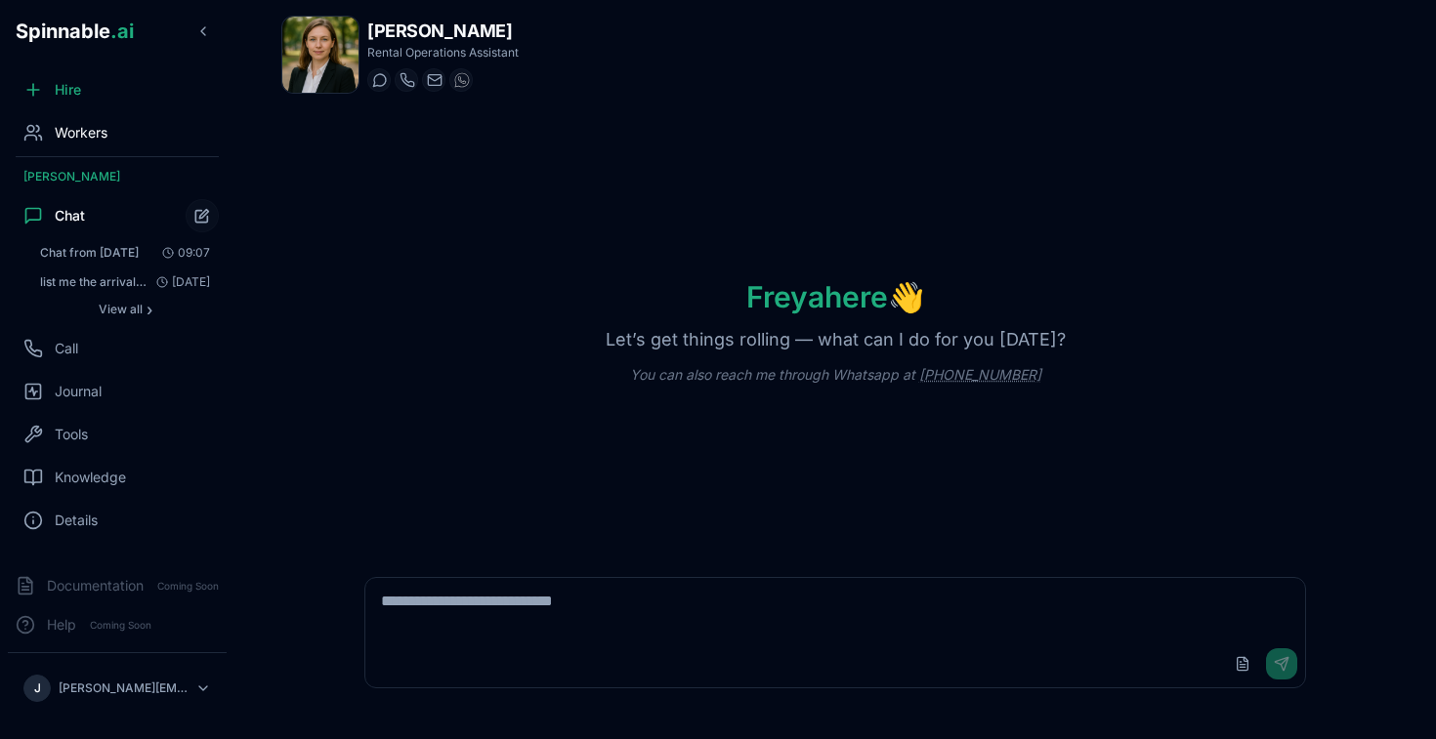
click at [69, 139] on span "Workers" at bounding box center [81, 133] width 53 height 20
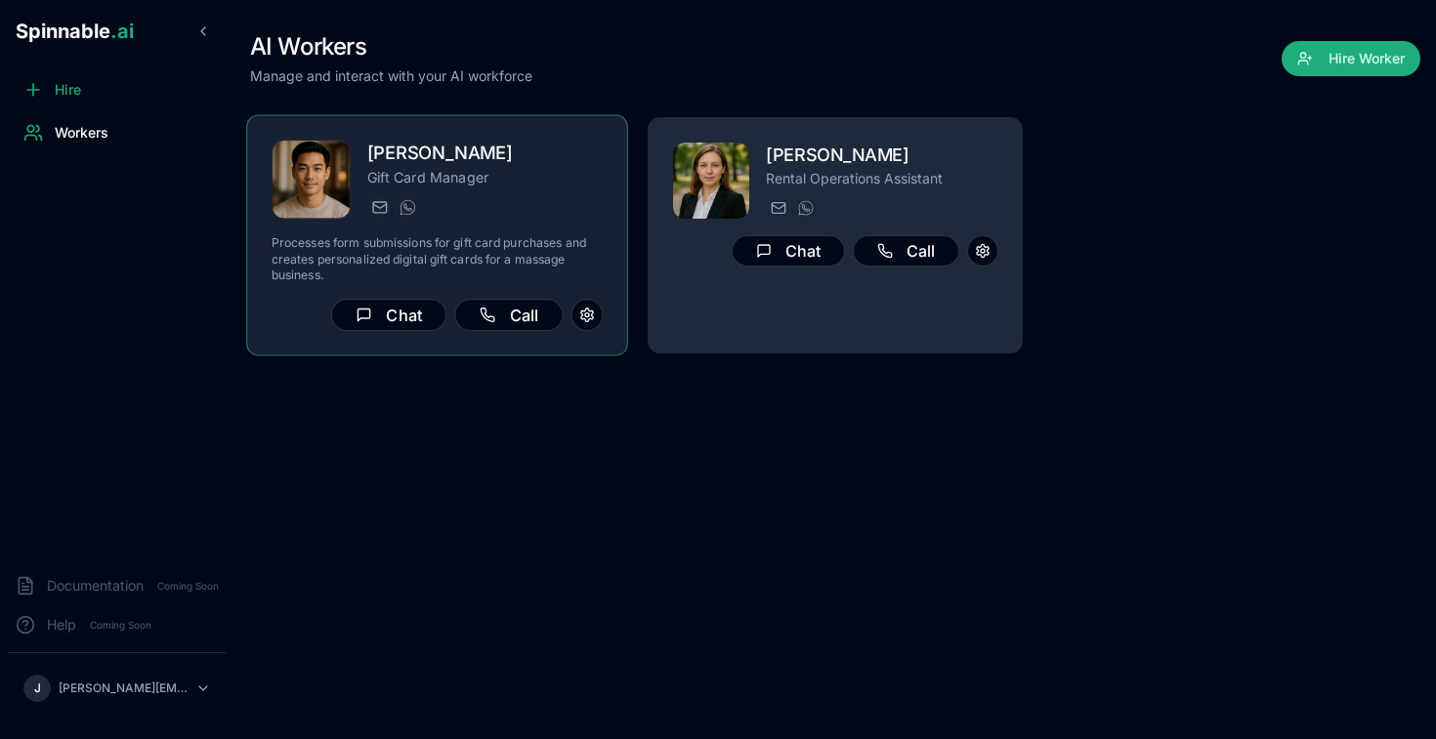
click at [466, 246] on p "Processes form submissions for gift card purchases and creates personalized dig…" at bounding box center [438, 259] width 332 height 48
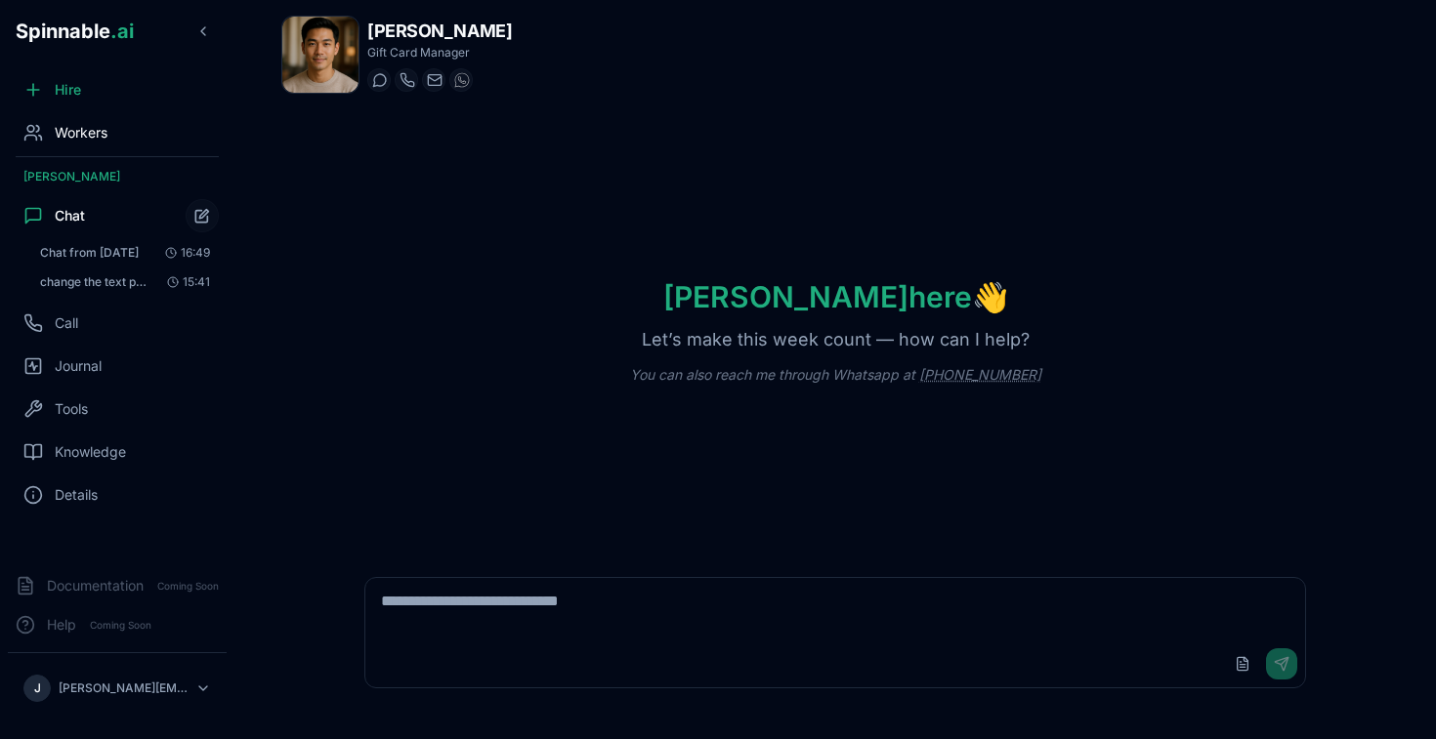
click at [107, 142] on span "Workers" at bounding box center [81, 133] width 53 height 20
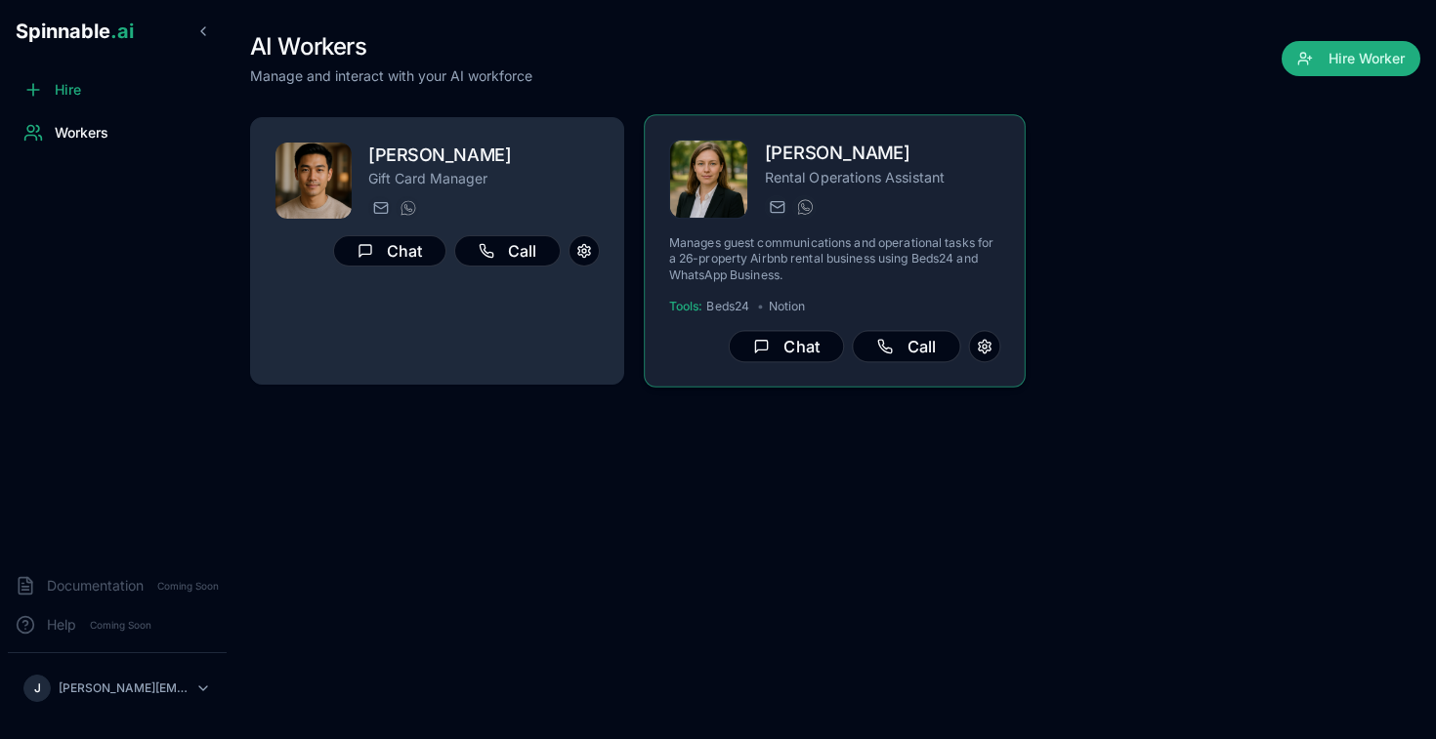
click at [879, 242] on p "Manages guest communications and operational tasks for a 26-property Airbnb ren…" at bounding box center [835, 259] width 332 height 48
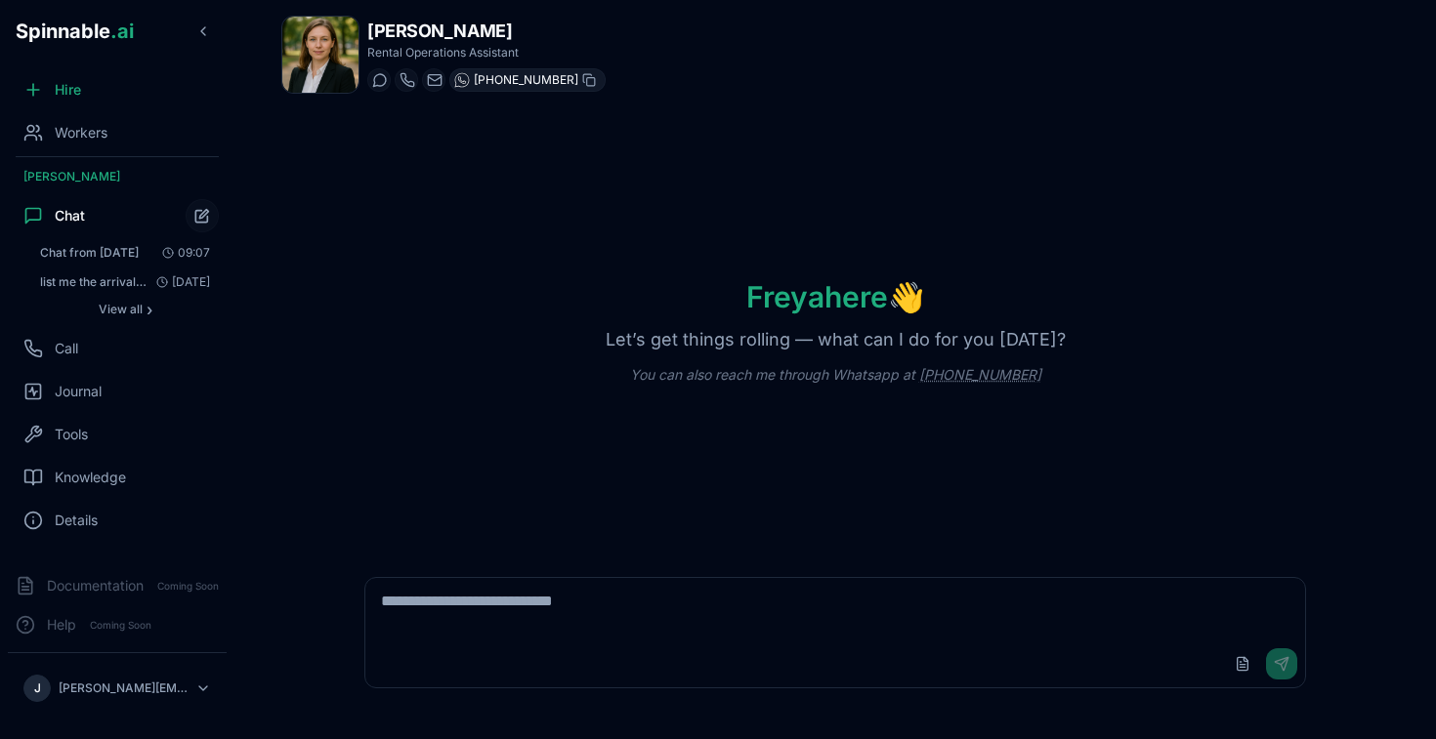
click at [459, 86] on img at bounding box center [462, 80] width 16 height 16
